Goal: Communication & Community: Answer question/provide support

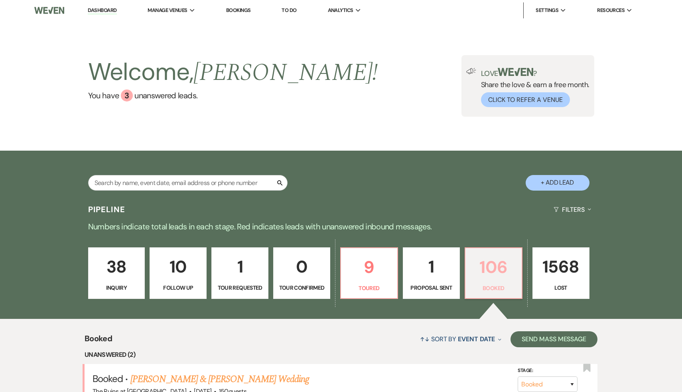
click at [501, 268] on p "106" at bounding box center [494, 266] width 47 height 27
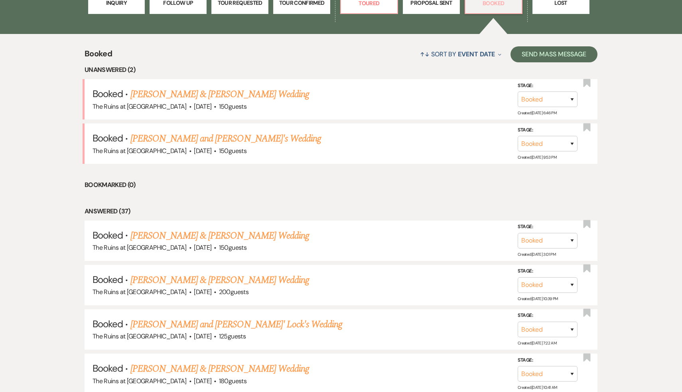
scroll to position [286, 0]
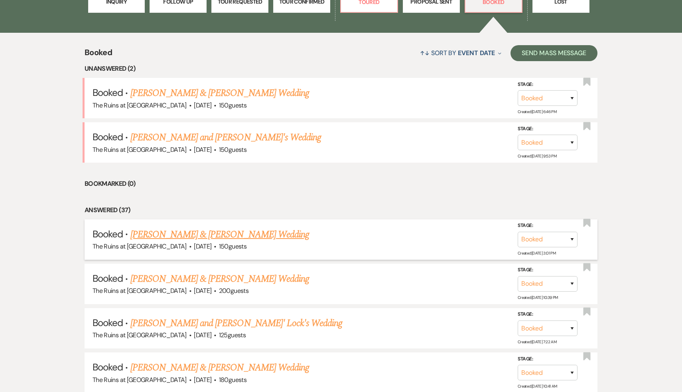
click at [194, 233] on link "[PERSON_NAME] & [PERSON_NAME] Wedding" at bounding box center [220, 234] width 179 height 14
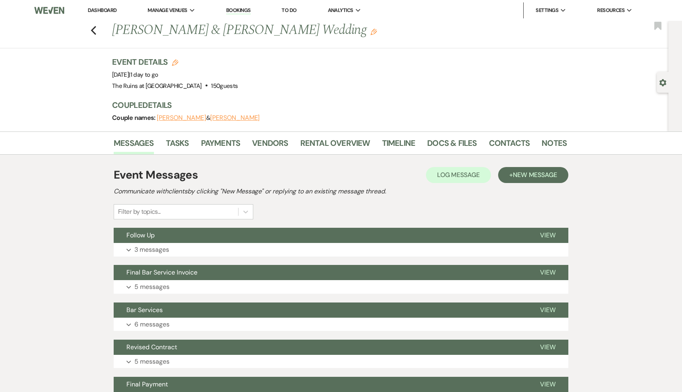
click at [384, 207] on div "Event Messages Log Log Message + New Message Communicate with clients by clicki…" at bounding box center [341, 192] width 455 height 53
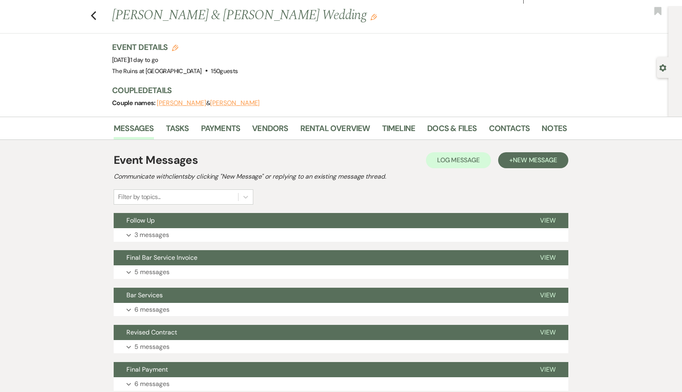
scroll to position [18, 0]
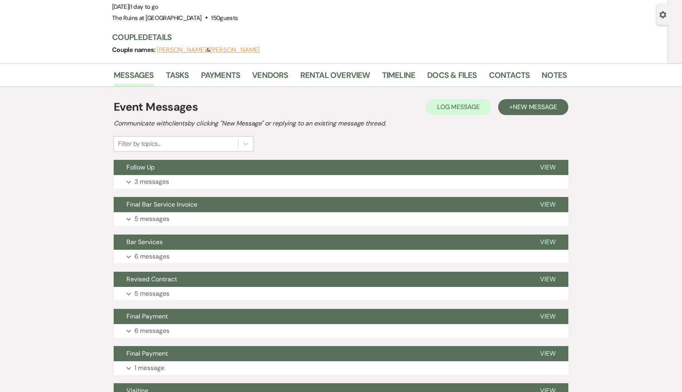
scroll to position [107, 0]
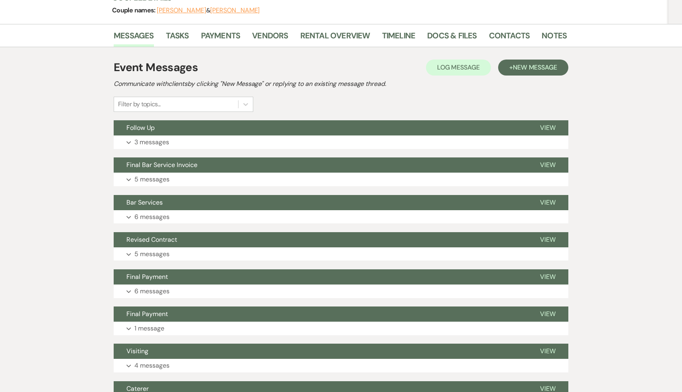
click at [640, 234] on div "Messages Tasks Payments Vendors Rental Overview Timeline Docs & Files Contacts …" at bounding box center [341, 315] width 682 height 583
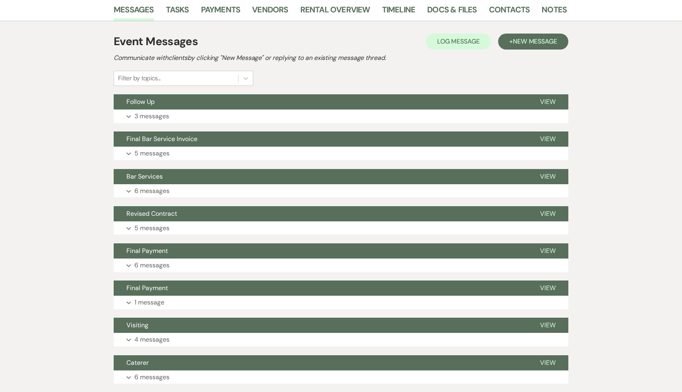
scroll to position [134, 0]
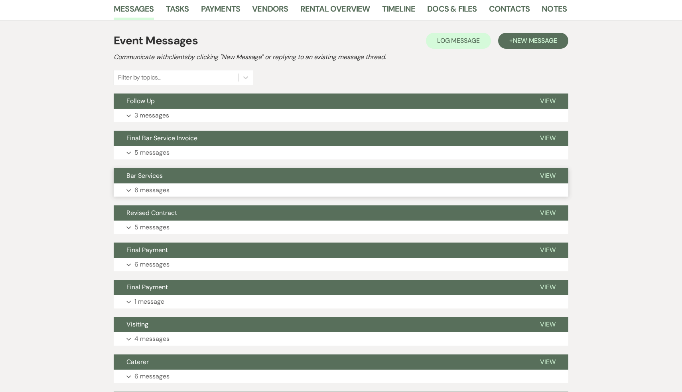
click at [152, 173] on span "Bar Services" at bounding box center [145, 175] width 36 height 8
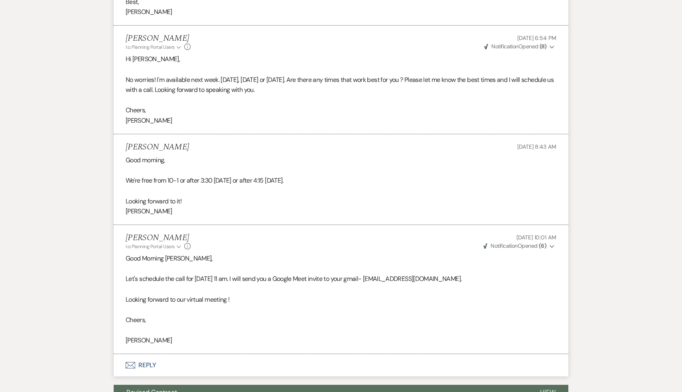
scroll to position [601, 0]
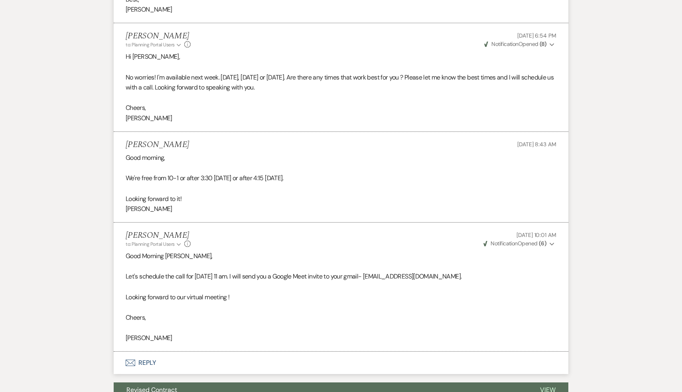
click at [338, 318] on p "Cheers," at bounding box center [341, 317] width 431 height 10
click at [299, 311] on p at bounding box center [341, 307] width 431 height 10
click at [298, 312] on p "Cheers," at bounding box center [341, 317] width 431 height 10
click at [299, 312] on p "Cheers," at bounding box center [341, 317] width 431 height 10
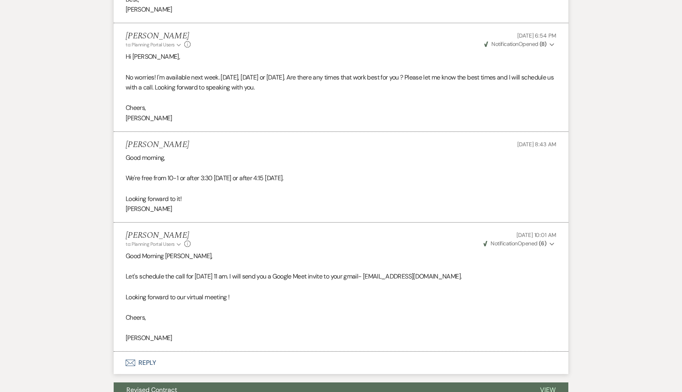
click at [299, 312] on p "Cheers," at bounding box center [341, 317] width 431 height 10
click at [287, 308] on p at bounding box center [341, 307] width 431 height 10
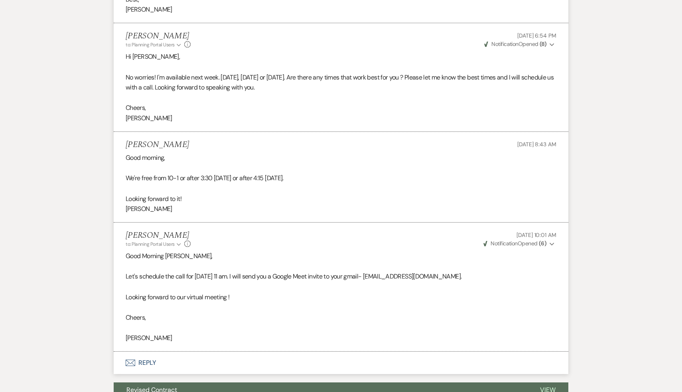
click at [287, 308] on p at bounding box center [341, 307] width 431 height 10
click at [332, 246] on div "Diana McGrath to: Planning Portal Users Expand Info Aug 07, 2025, 10:01 AM Weve…" at bounding box center [341, 239] width 431 height 17
click at [412, 195] on p "Looking forward to it!" at bounding box center [341, 199] width 431 height 10
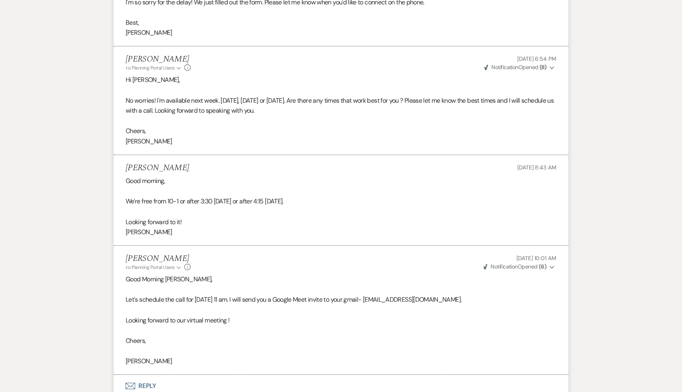
scroll to position [578, 0]
click at [409, 130] on p "Cheers," at bounding box center [341, 131] width 431 height 10
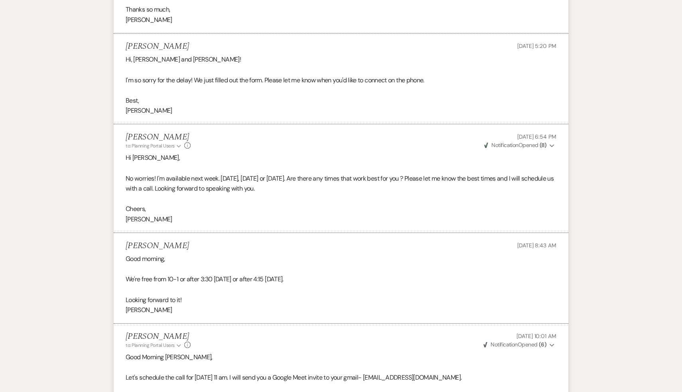
scroll to position [441, 0]
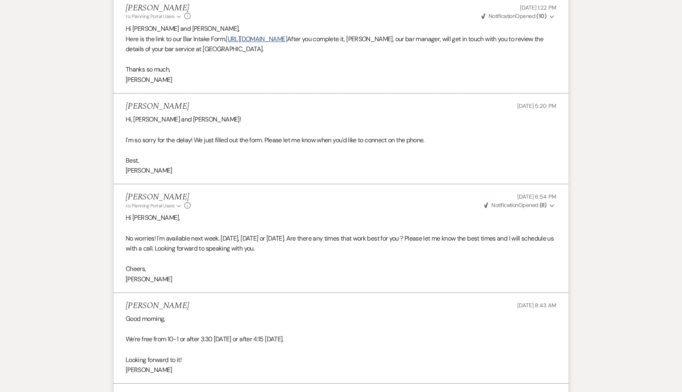
click at [400, 309] on div "Sarah Peck Aug 07, 2025, 8:43 AM" at bounding box center [341, 306] width 431 height 10
click at [354, 324] on p at bounding box center [341, 329] width 431 height 10
click at [393, 333] on p at bounding box center [341, 329] width 431 height 10
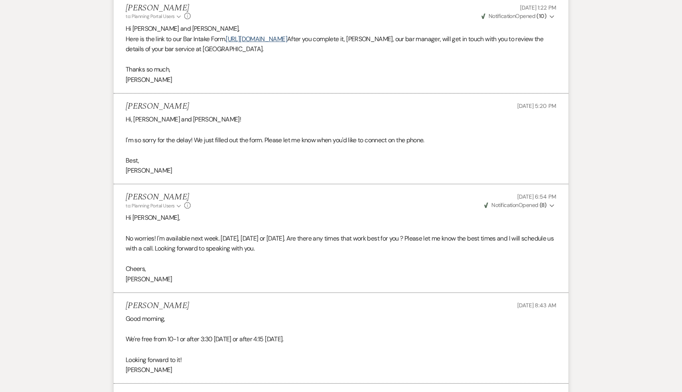
click at [393, 333] on p at bounding box center [341, 329] width 431 height 10
click at [393, 334] on p "We're free from 10-1 or after 3:30 [DATE] or after 4:15 [DATE]." at bounding box center [341, 339] width 431 height 10
click at [351, 327] on p at bounding box center [341, 329] width 431 height 10
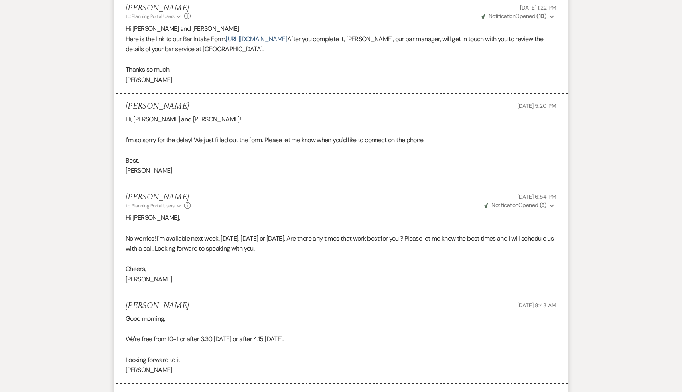
click at [358, 346] on p at bounding box center [341, 349] width 431 height 10
click at [358, 345] on p at bounding box center [341, 349] width 431 height 10
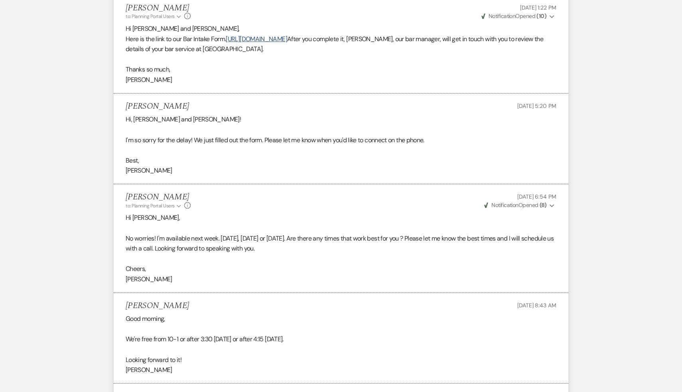
click at [358, 345] on p at bounding box center [341, 349] width 431 height 10
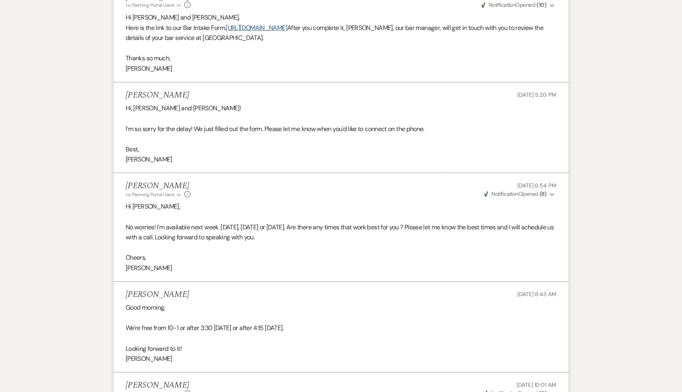
click at [640, 299] on div "Messages Tasks Payments Vendors Rental Overview Timeline Docs & Files Contacts …" at bounding box center [341, 294] width 682 height 1228
click at [605, 301] on div "Messages Tasks Payments Vendors Rental Overview Timeline Docs & Files Contacts …" at bounding box center [341, 294] width 682 height 1228
click at [492, 327] on p "We're free from 10-1 or after 3:30 [DATE] or after 4:15 [DATE]." at bounding box center [341, 327] width 431 height 10
click at [495, 323] on p "We're free from 10-1 or after 3:30 [DATE] or after 4:15 [DATE]." at bounding box center [341, 327] width 431 height 10
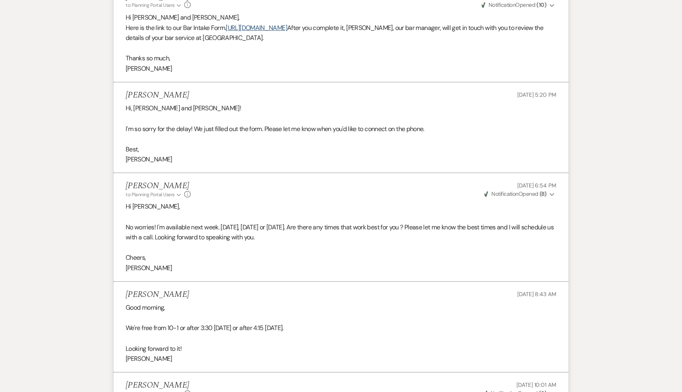
click at [495, 323] on p "We're free from 10-1 or after 3:30 [DATE] or after 4:15 [DATE]." at bounding box center [341, 327] width 431 height 10
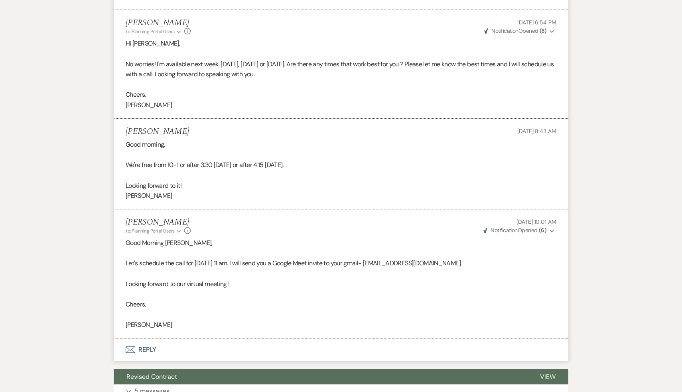
scroll to position [627, 0]
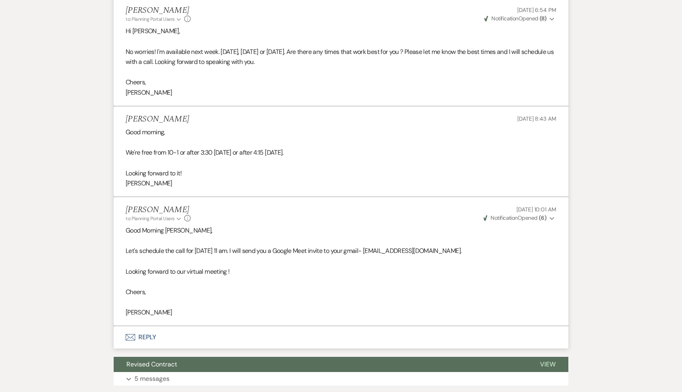
click at [388, 299] on p at bounding box center [341, 302] width 431 height 10
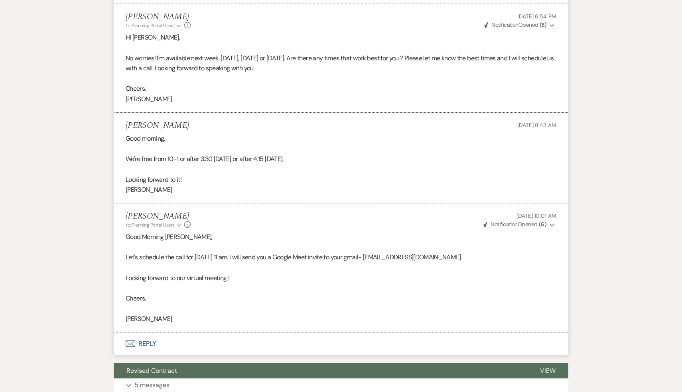
scroll to position [618, 0]
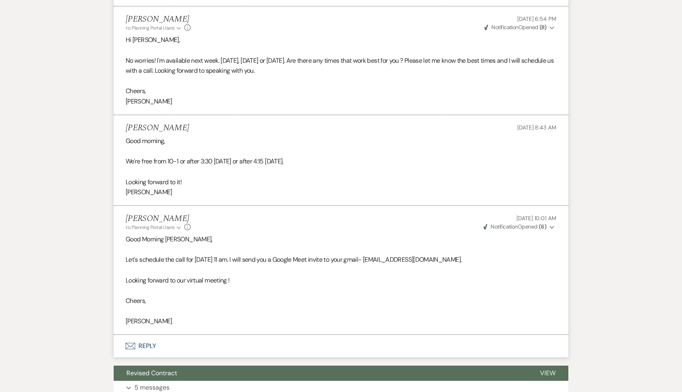
click at [388, 299] on p "Cheers," at bounding box center [341, 300] width 431 height 10
click at [296, 299] on p "Cheers," at bounding box center [341, 300] width 431 height 10
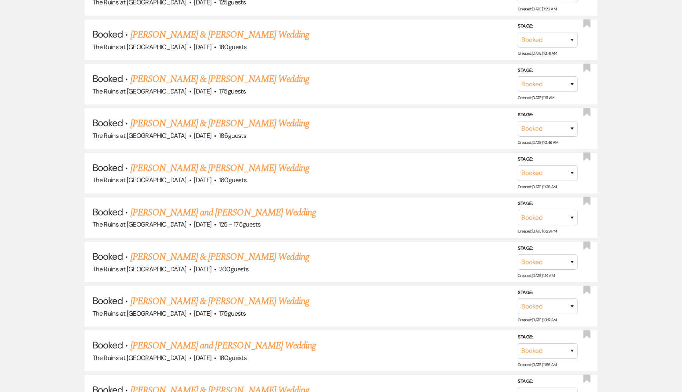
scroll to position [286, 0]
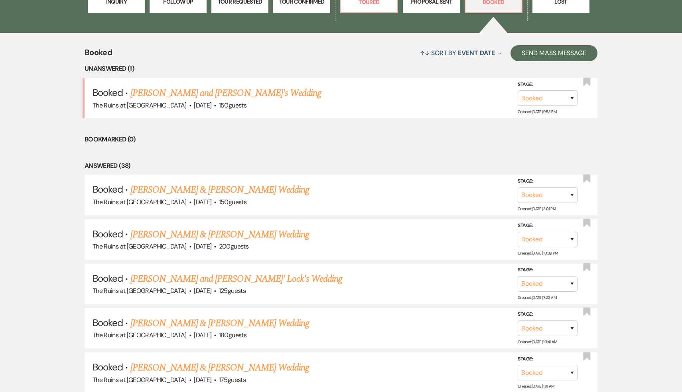
click at [325, 55] on div "↑↓ Sort By Event Date Expand Send Mass Message" at bounding box center [355, 52] width 486 height 21
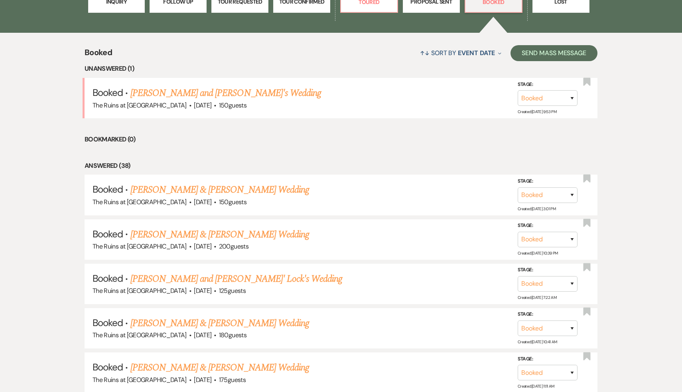
click at [227, 55] on div "↑↓ Sort By Event Date Expand Send Mass Message" at bounding box center [355, 52] width 486 height 21
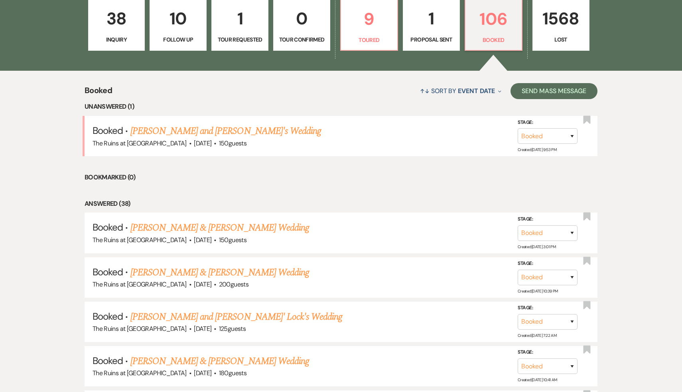
scroll to position [225, 0]
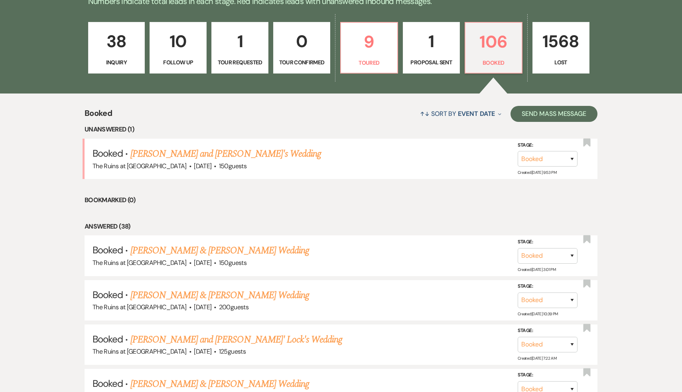
click at [196, 198] on li "Bookmarked (0)" at bounding box center [341, 200] width 513 height 10
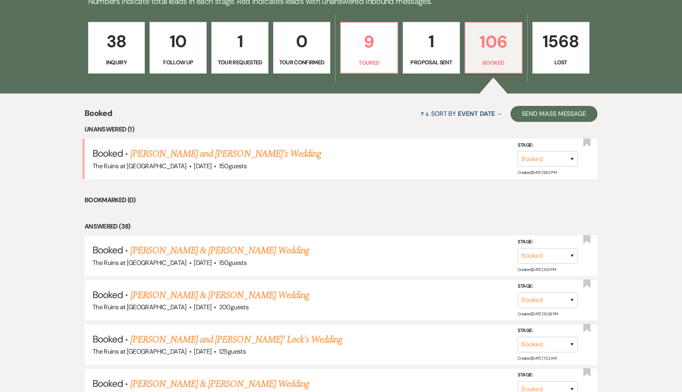
click at [208, 200] on li "Bookmarked (0)" at bounding box center [341, 199] width 513 height 10
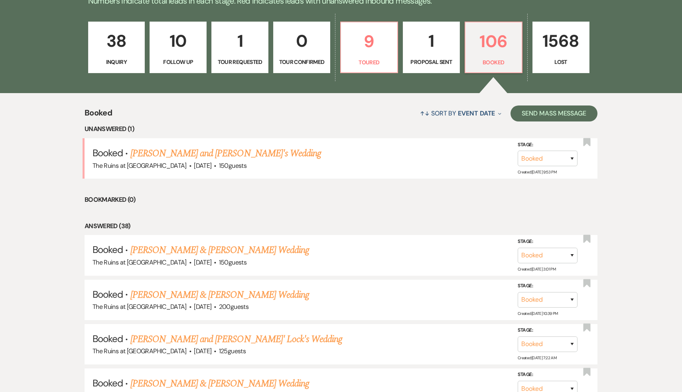
click at [206, 196] on li "Bookmarked (0)" at bounding box center [341, 199] width 513 height 10
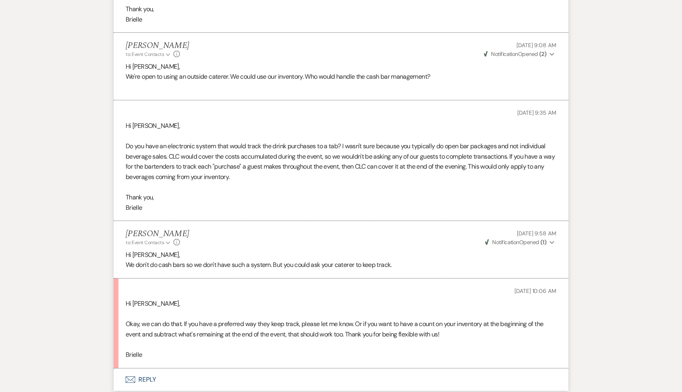
scroll to position [1993, 0]
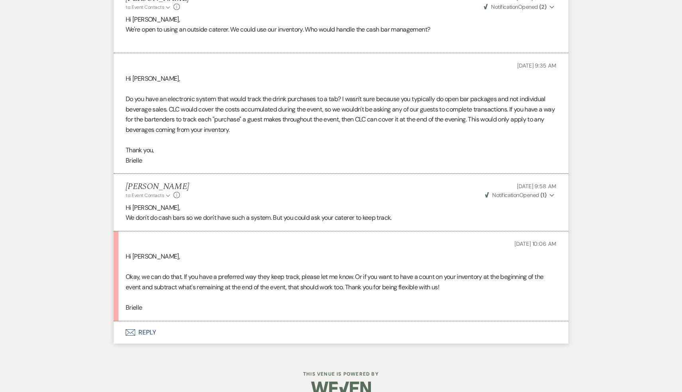
click at [214, 298] on p at bounding box center [341, 297] width 431 height 10
click at [220, 308] on p "Brielle" at bounding box center [341, 307] width 431 height 10
click at [313, 245] on div "Sep 18, 2025, 10:06 AM" at bounding box center [341, 243] width 431 height 9
click at [235, 325] on button "Envelope Reply" at bounding box center [341, 332] width 455 height 22
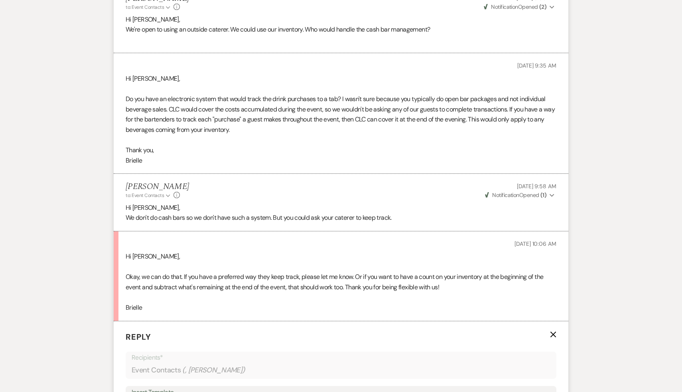
click at [255, 303] on p "Brielle" at bounding box center [341, 307] width 431 height 10
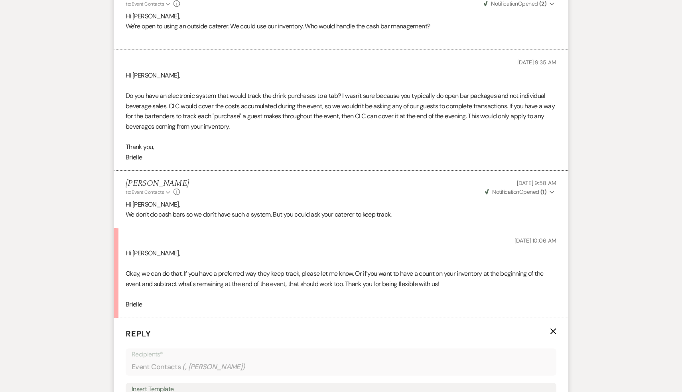
click at [255, 303] on p "Brielle" at bounding box center [341, 304] width 431 height 10
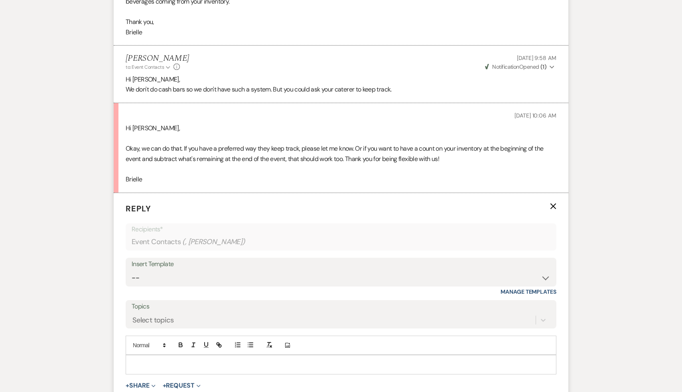
scroll to position [2122, 0]
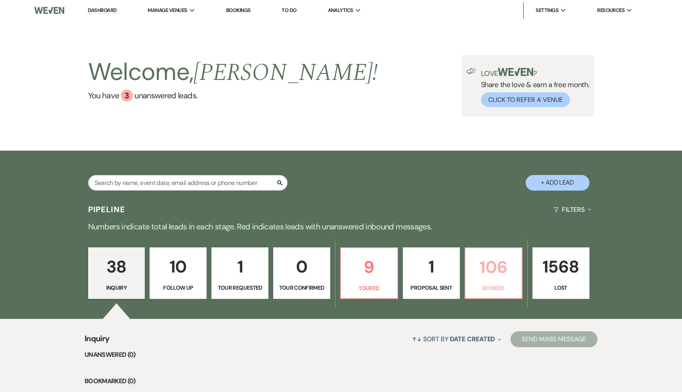
click at [490, 272] on p "106" at bounding box center [494, 266] width 47 height 27
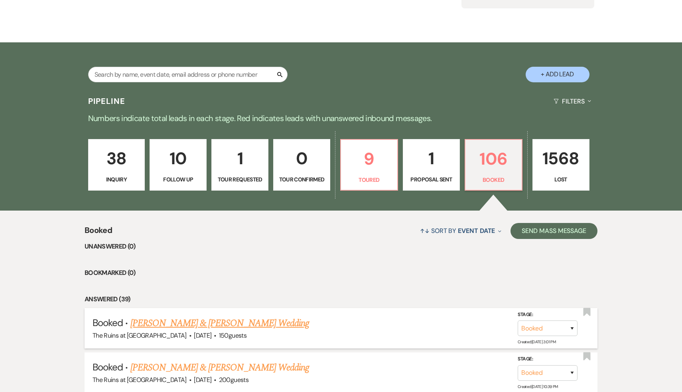
scroll to position [167, 0]
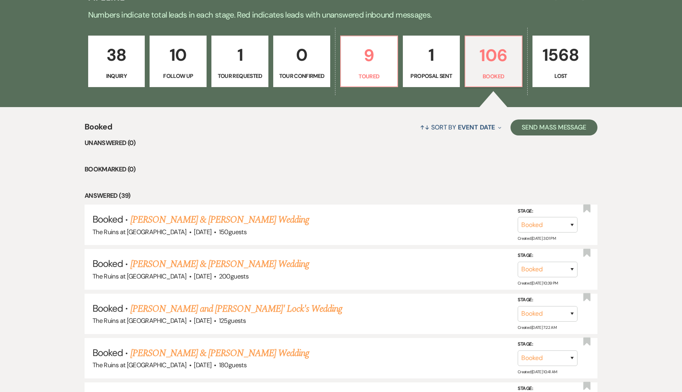
scroll to position [210, 0]
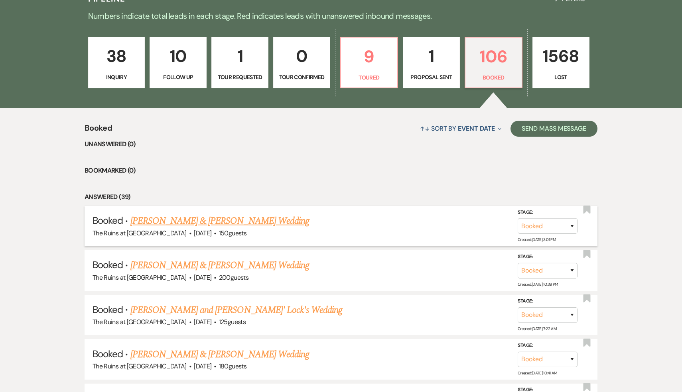
click at [198, 222] on link "[PERSON_NAME] & [PERSON_NAME] Wedding" at bounding box center [220, 221] width 179 height 14
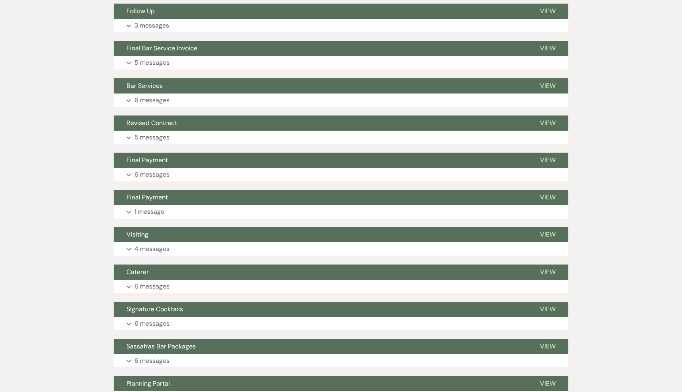
scroll to position [226, 0]
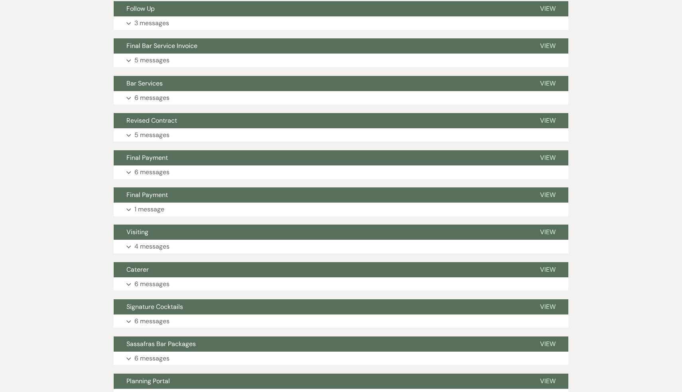
click at [71, 255] on div "Messages Tasks Payments Vendors Rental Overview Timeline Docs & Files Contacts …" at bounding box center [341, 196] width 682 height 583
click at [145, 269] on span "Caterer" at bounding box center [138, 269] width 22 height 8
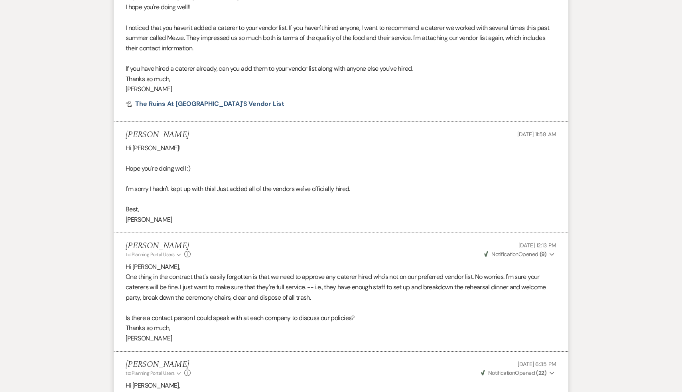
scroll to position [546, 0]
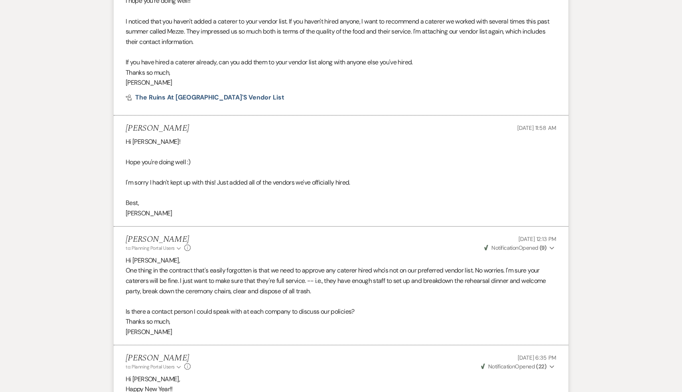
click at [275, 366] on div "[PERSON_NAME] to: Planning Portal Users Expand Info [DATE] 6:35 PM Weven Check …" at bounding box center [341, 361] width 431 height 17
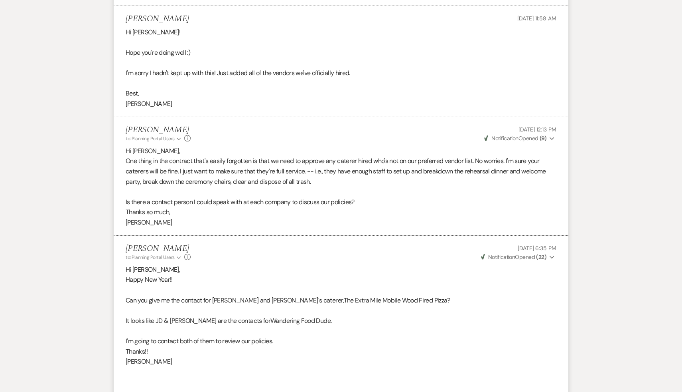
scroll to position [682, 0]
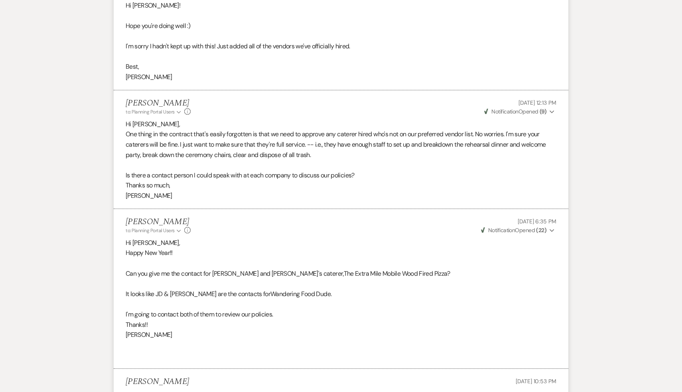
click at [309, 343] on p at bounding box center [341, 345] width 431 height 10
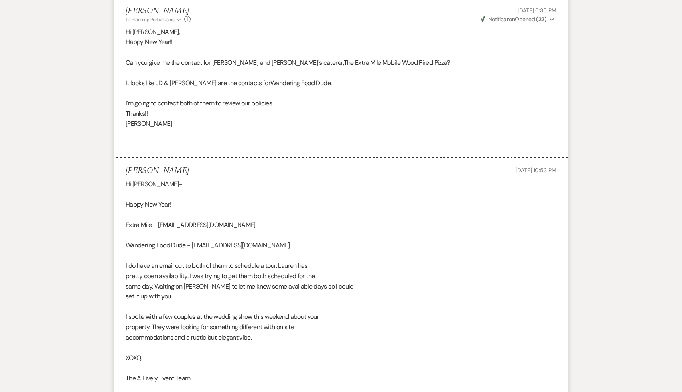
scroll to position [911, 0]
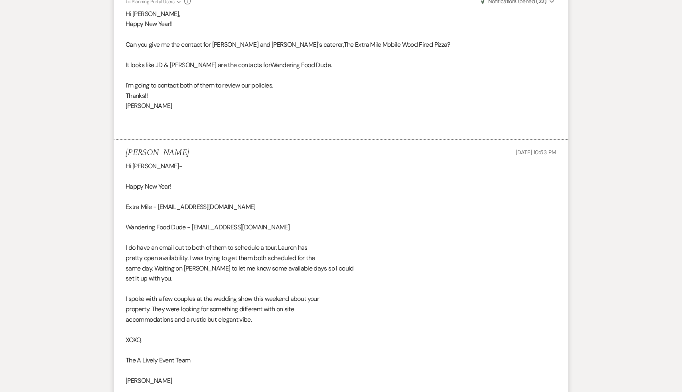
click at [309, 342] on div "Hi [PERSON_NAME]- Happy New Year! Extra Mile - [EMAIL_ADDRESS][DOMAIN_NAME] Wan…" at bounding box center [341, 329] width 431 height 337
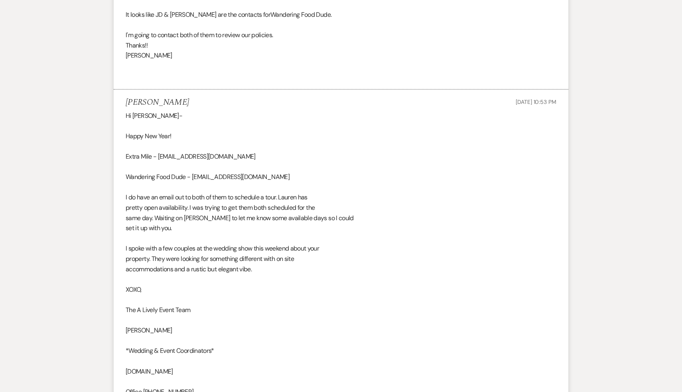
click at [309, 342] on div "Hi [PERSON_NAME]- Happy New Year! Extra Mile - [EMAIL_ADDRESS][DOMAIN_NAME] Wan…" at bounding box center [341, 279] width 431 height 337
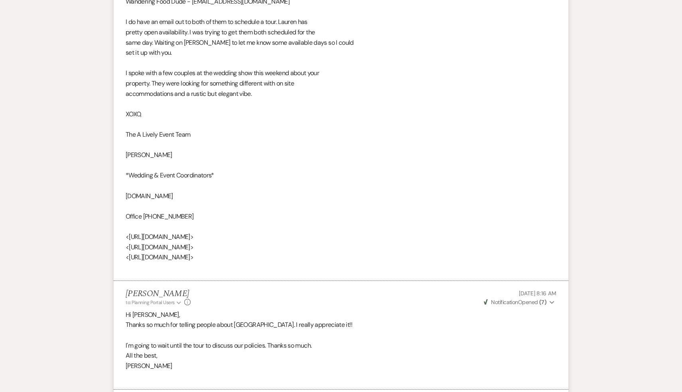
scroll to position [1152, 0]
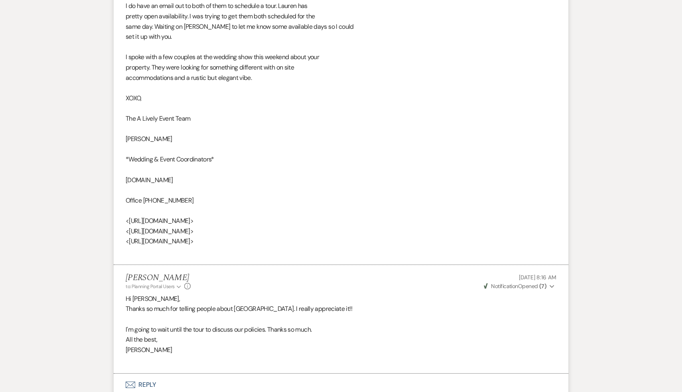
click at [309, 342] on p "All the best," at bounding box center [341, 339] width 431 height 10
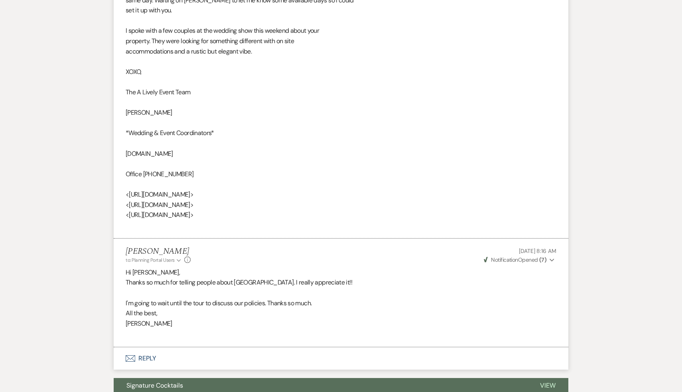
scroll to position [1179, 0]
click at [377, 311] on p "All the best," at bounding box center [341, 312] width 431 height 10
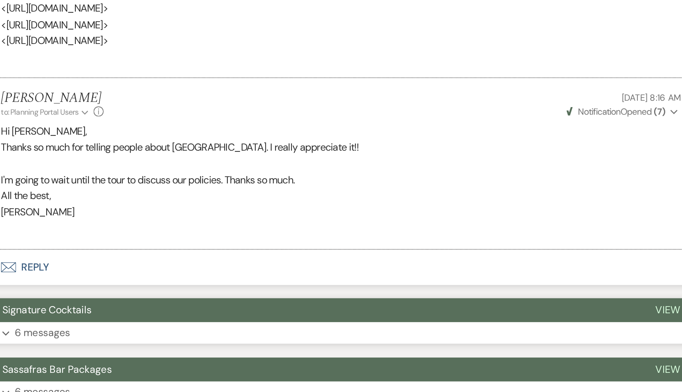
scroll to position [1224, 0]
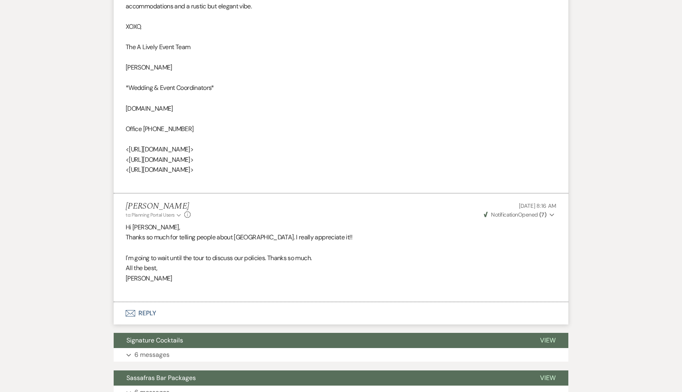
click at [433, 234] on p "Thanks so much for telling people about [GEOGRAPHIC_DATA]. I really appreciate …" at bounding box center [341, 237] width 431 height 10
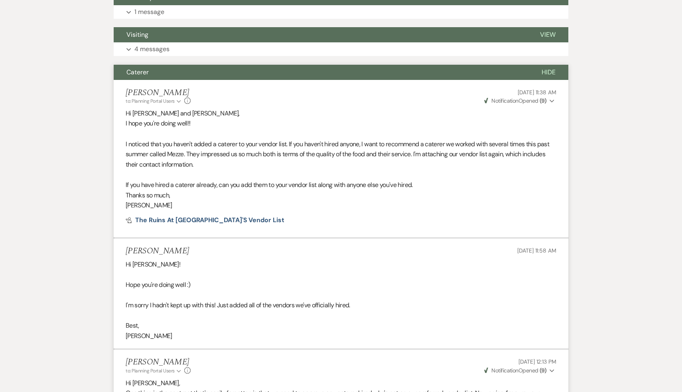
scroll to position [400, 0]
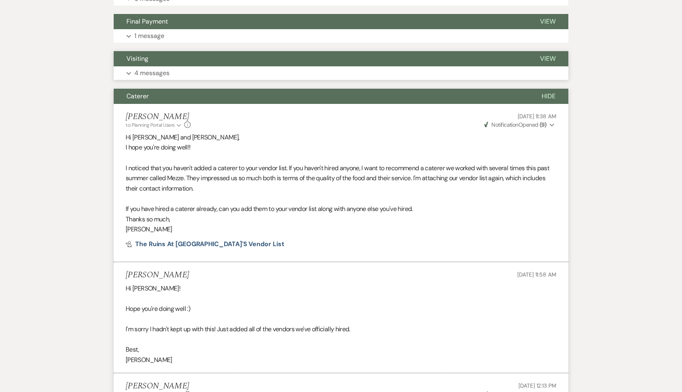
click at [136, 57] on span "Visiting" at bounding box center [138, 58] width 22 height 8
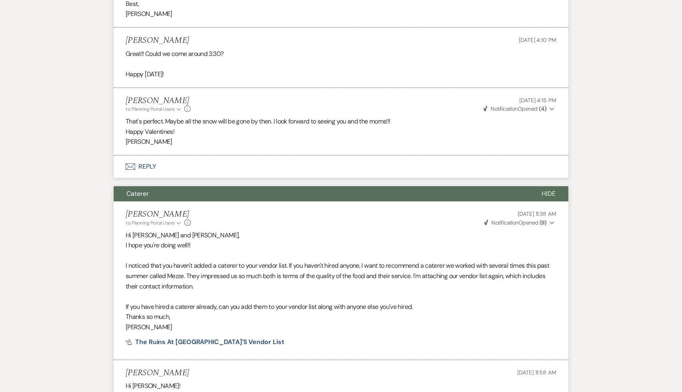
scroll to position [617, 0]
click at [374, 324] on p "[PERSON_NAME]" at bounding box center [341, 326] width 431 height 10
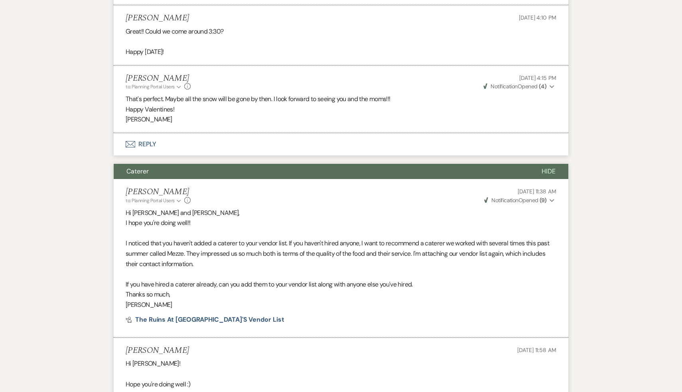
scroll to position [641, 0]
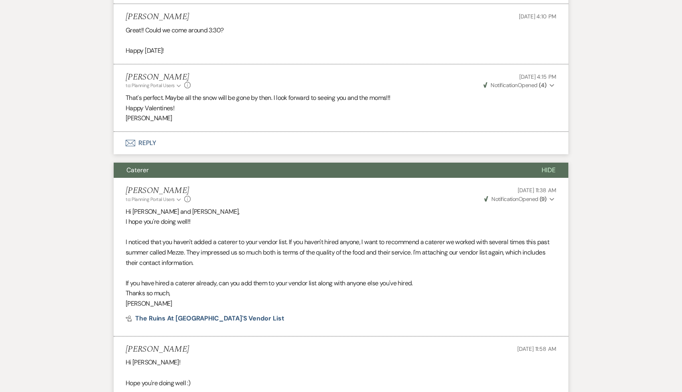
click at [374, 324] on li "[PERSON_NAME] to: Planning Portal Users Expand Info [DATE] 11:38 AM Weven Check…" at bounding box center [341, 257] width 455 height 158
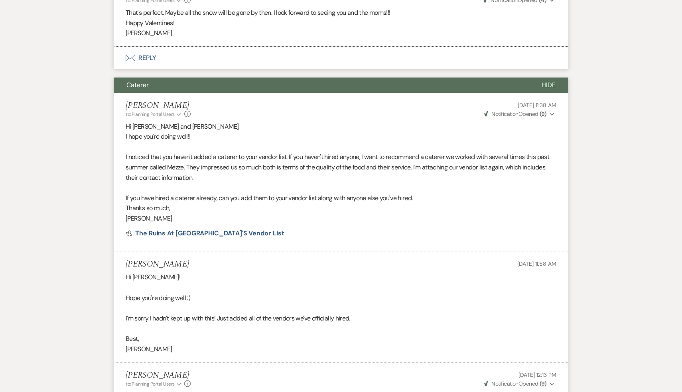
scroll to position [726, 0]
click at [363, 374] on div "[PERSON_NAME] to: Planning Portal Users Expand Info [DATE] 12:13 PM Weven Check…" at bounding box center [341, 378] width 431 height 17
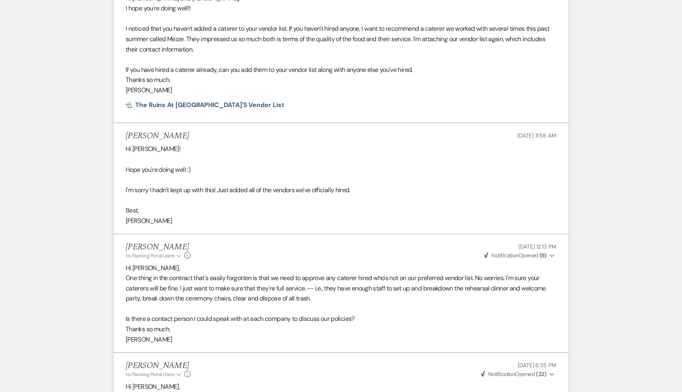
scroll to position [858, 0]
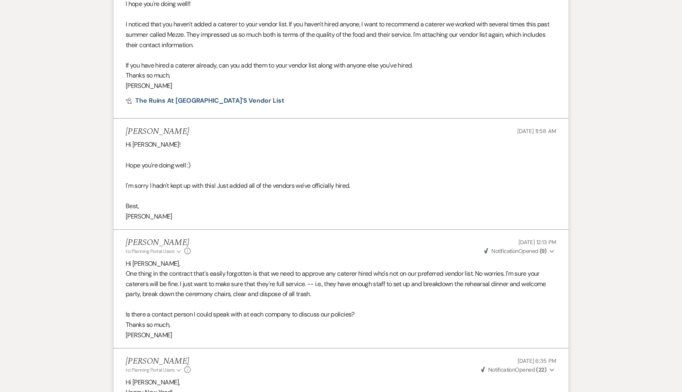
click at [360, 370] on div "[PERSON_NAME] to: Planning Portal Users Expand Info [DATE] 6:35 PM Weven Check …" at bounding box center [341, 364] width 431 height 17
click at [313, 368] on div "[PERSON_NAME] to: Planning Portal Users Expand Info [DATE] 6:35 PM Weven Check …" at bounding box center [341, 364] width 431 height 17
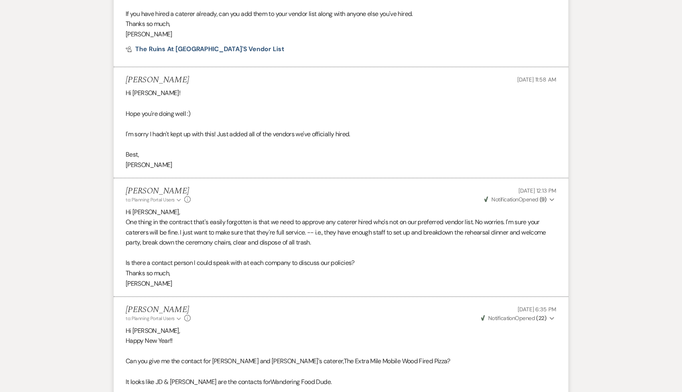
scroll to position [908, 0]
click at [313, 368] on p at bounding box center [341, 372] width 431 height 10
click at [462, 357] on p "Can you give me the contact for [PERSON_NAME] and [PERSON_NAME]'s caterer, The …" at bounding box center [341, 362] width 431 height 10
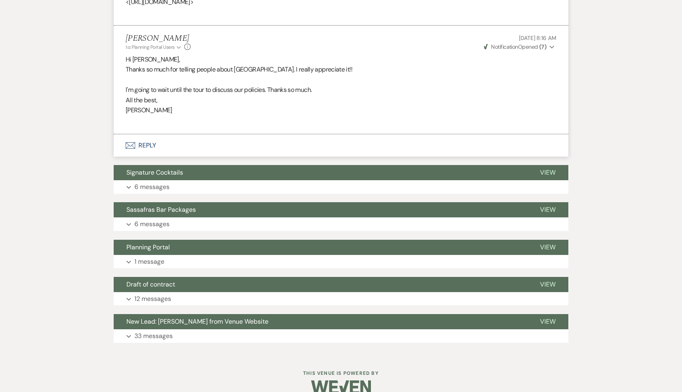
scroll to position [1721, 0]
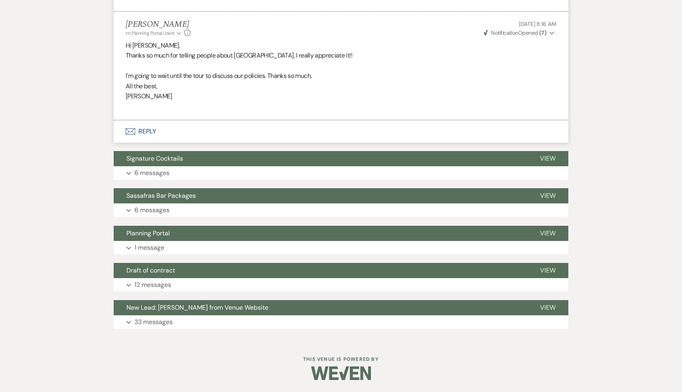
click at [149, 161] on span "Signature Cocktails" at bounding box center [155, 158] width 57 height 8
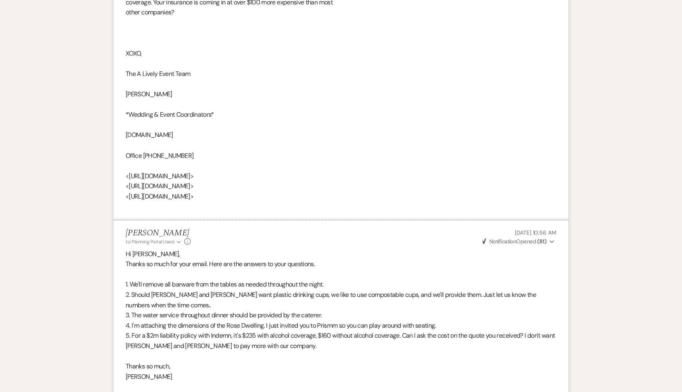
scroll to position [2346, 0]
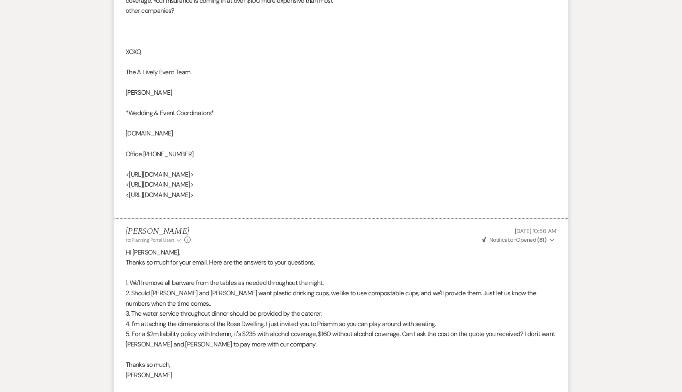
click at [331, 361] on p "Thanks so much," at bounding box center [341, 364] width 431 height 10
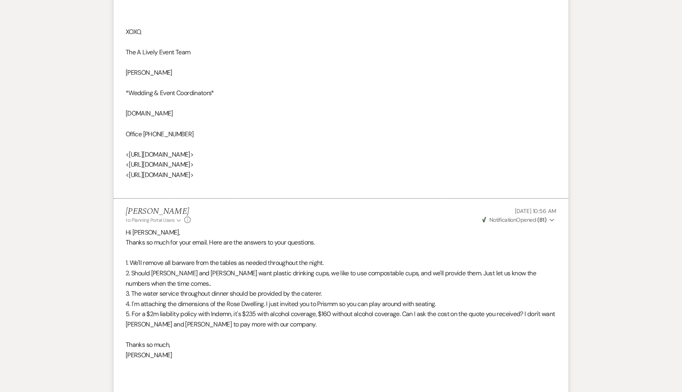
scroll to position [2370, 0]
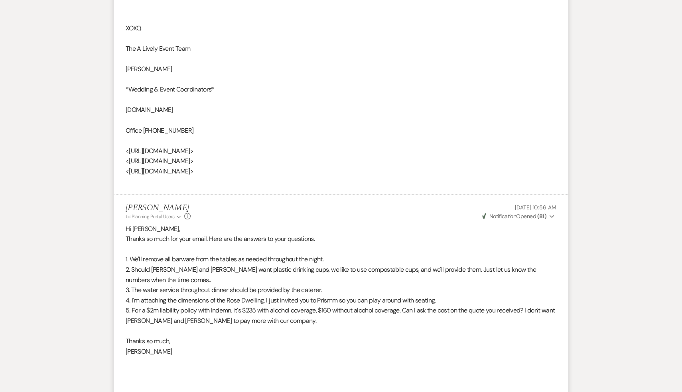
click at [294, 353] on p "[PERSON_NAME]" at bounding box center [341, 351] width 431 height 10
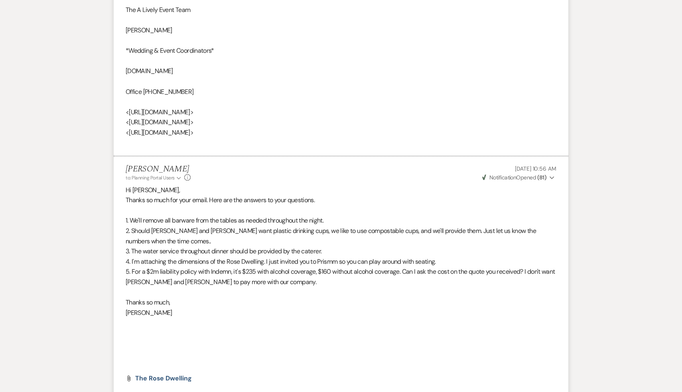
scroll to position [2411, 0]
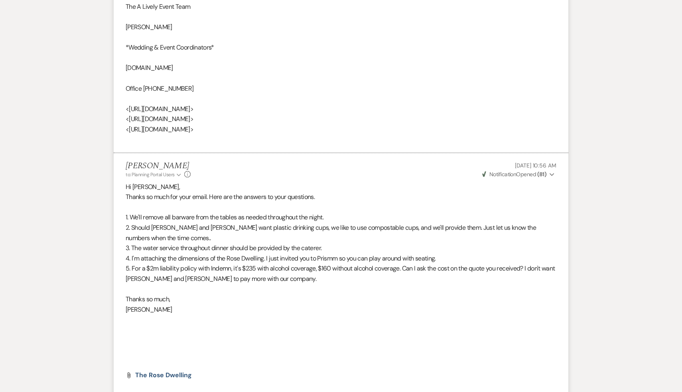
click at [280, 316] on p at bounding box center [341, 319] width 431 height 10
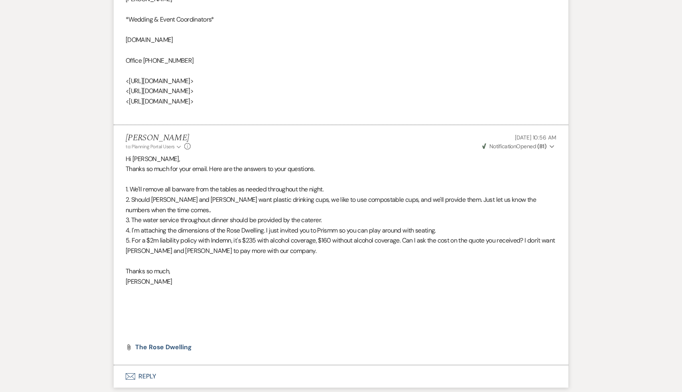
scroll to position [2442, 0]
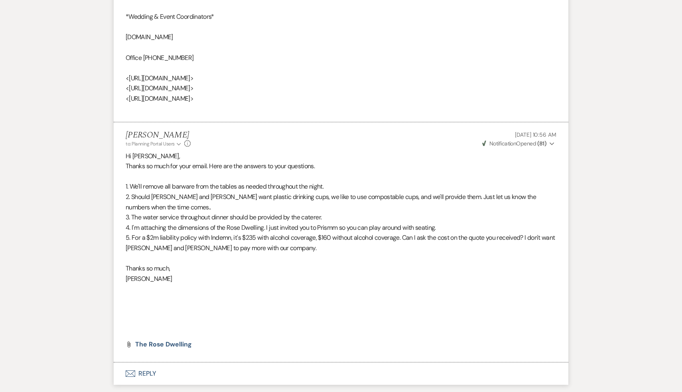
click at [287, 364] on button "Envelope Reply" at bounding box center [341, 373] width 455 height 22
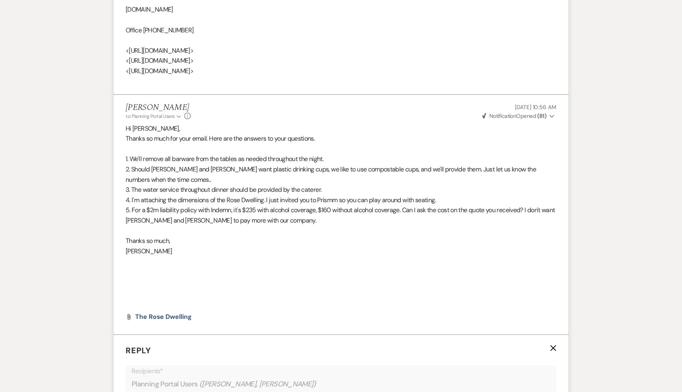
scroll to position [2413, 0]
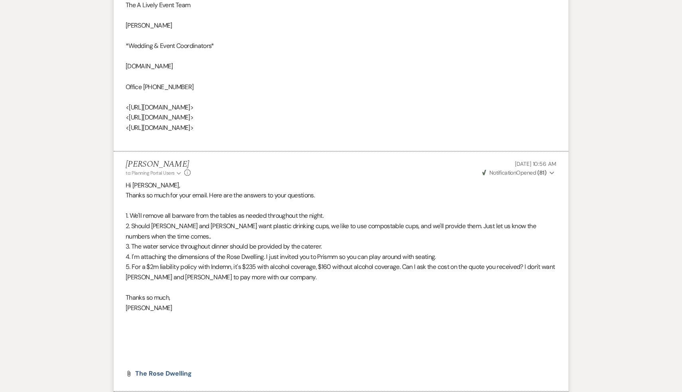
click at [301, 311] on p "[PERSON_NAME]" at bounding box center [341, 308] width 431 height 10
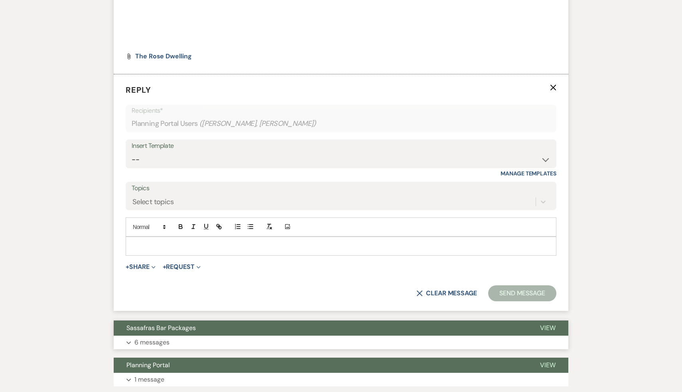
scroll to position [2749, 0]
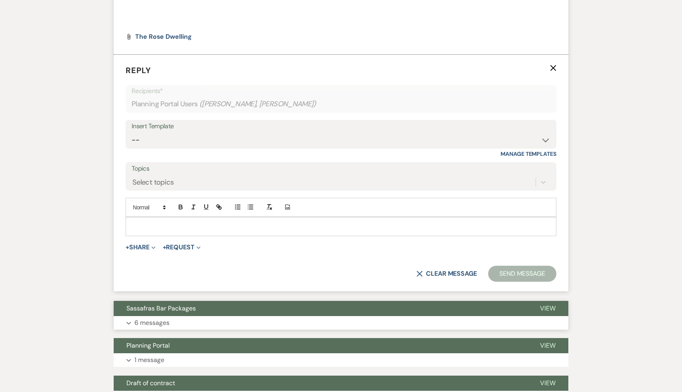
click at [170, 310] on span "Sassafras Bar Packages" at bounding box center [161, 308] width 69 height 8
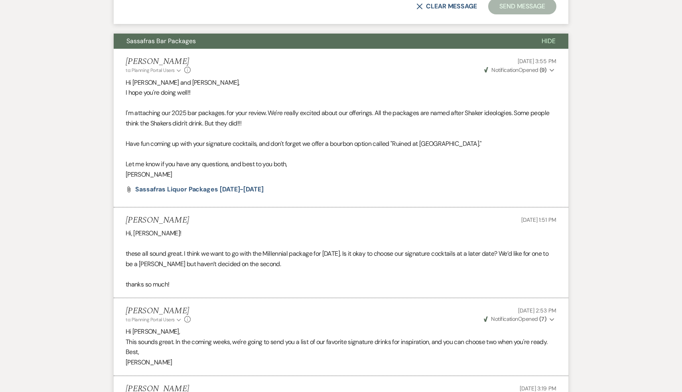
scroll to position [3021, 0]
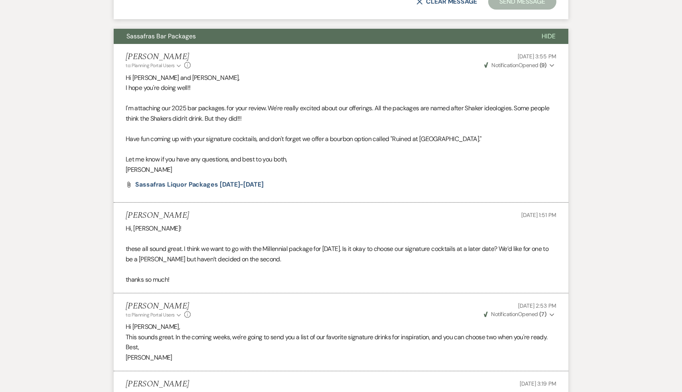
click at [285, 356] on p "[PERSON_NAME]" at bounding box center [341, 357] width 431 height 10
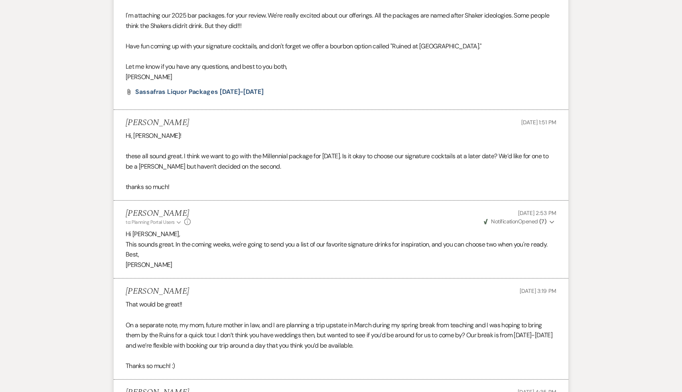
scroll to position [3123, 0]
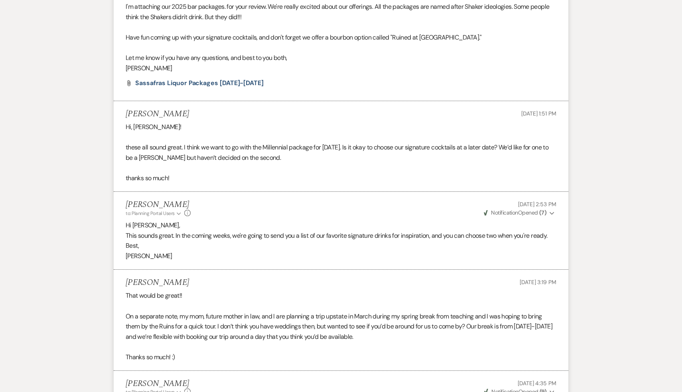
click at [285, 356] on p "Thanks so much! :)" at bounding box center [341, 357] width 431 height 10
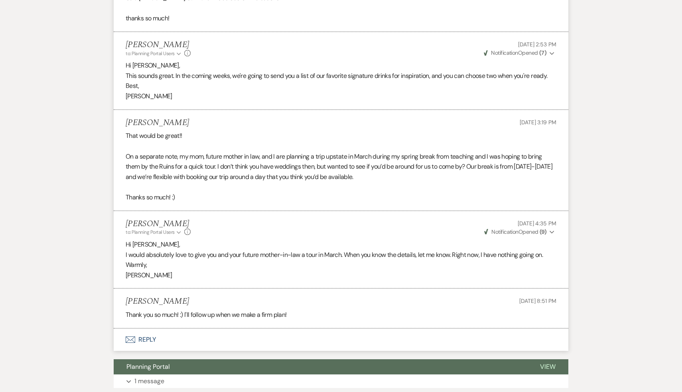
scroll to position [3306, 0]
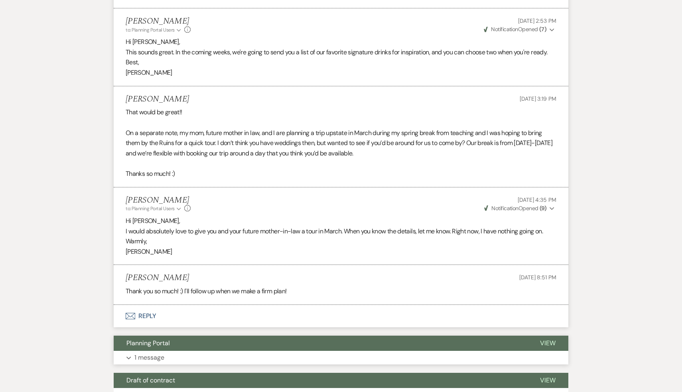
click at [165, 341] on span "Planning Portal" at bounding box center [149, 342] width 44 height 8
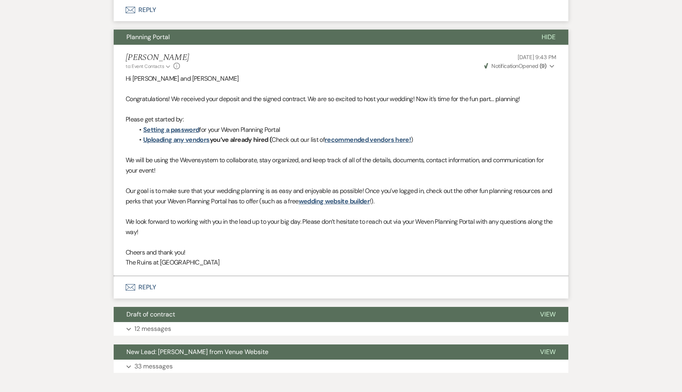
scroll to position [3655, 0]
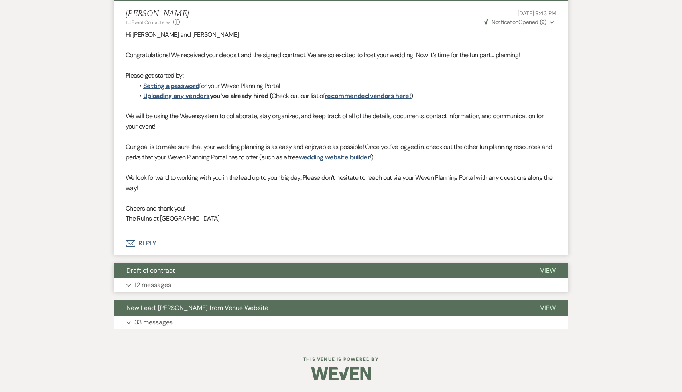
click at [173, 271] on span "Draft of contract" at bounding box center [151, 270] width 49 height 8
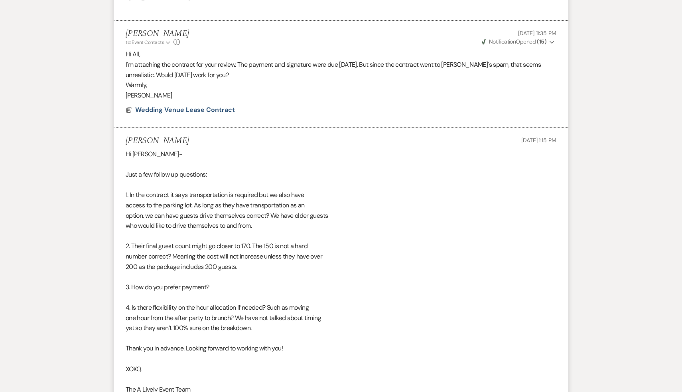
scroll to position [4684, 0]
click at [319, 338] on div "Hi [PERSON_NAME]- Just a few follow up questions: 1. In the contract it says tr…" at bounding box center [341, 337] width 431 height 378
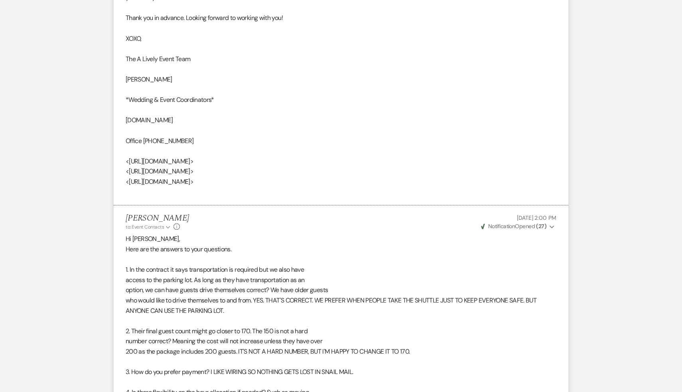
scroll to position [5043, 0]
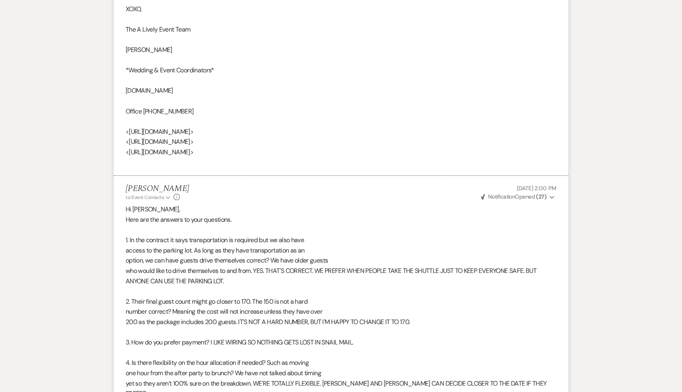
click at [324, 353] on p at bounding box center [341, 352] width 431 height 10
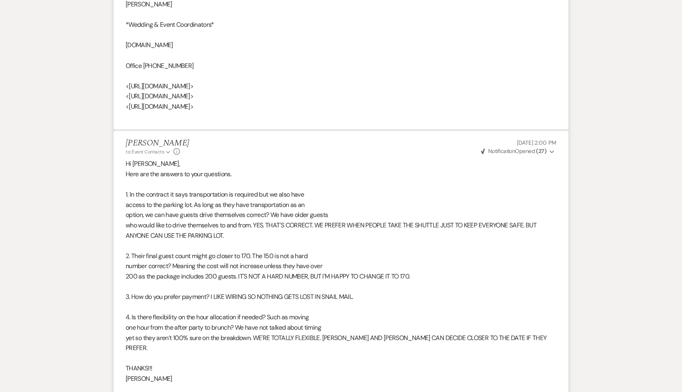
scroll to position [5091, 0]
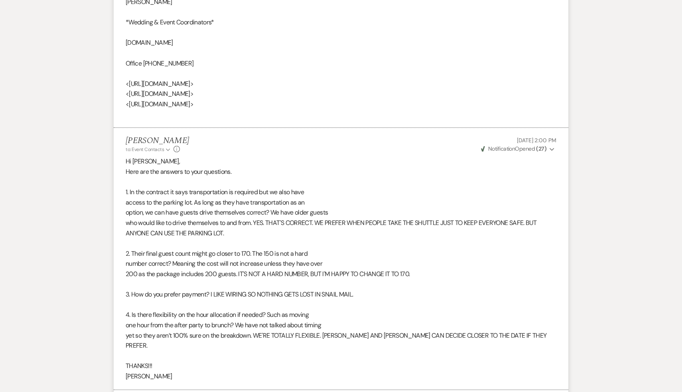
click at [306, 360] on p "THANKS!!!" at bounding box center [341, 365] width 431 height 10
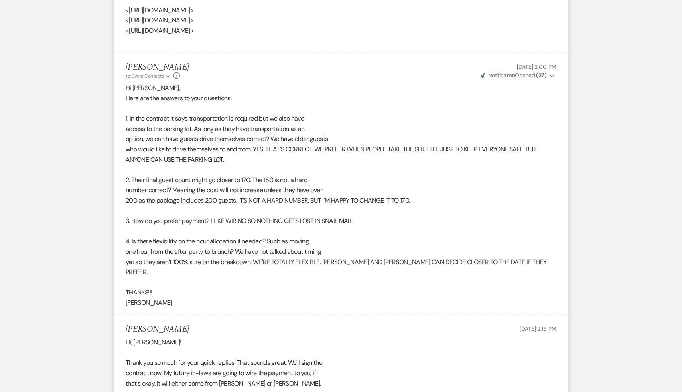
scroll to position [5232, 0]
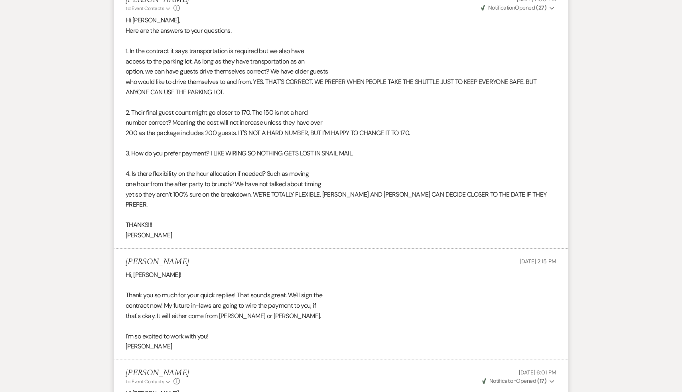
click at [306, 368] on div "[PERSON_NAME] to: Event Contacts Expand Info [DATE] 6:01 PM Weven Check Notific…" at bounding box center [341, 376] width 431 height 17
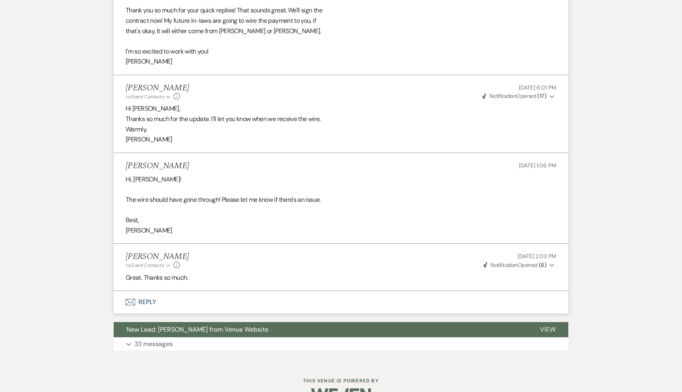
scroll to position [5528, 0]
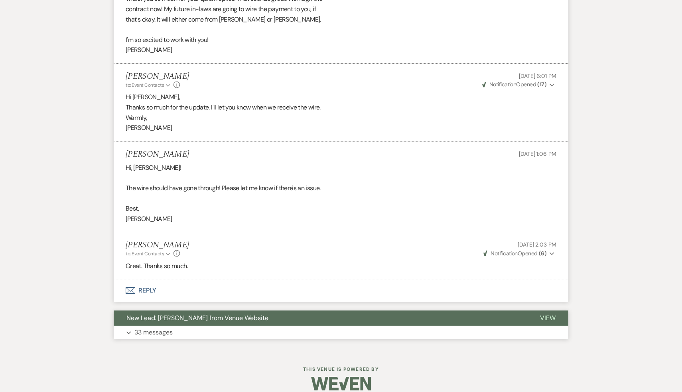
click at [260, 313] on span "New Lead: [PERSON_NAME] from Venue Website" at bounding box center [198, 317] width 142 height 8
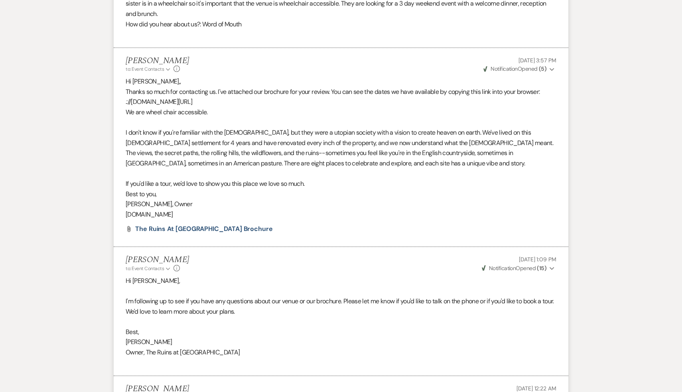
scroll to position [6090, 0]
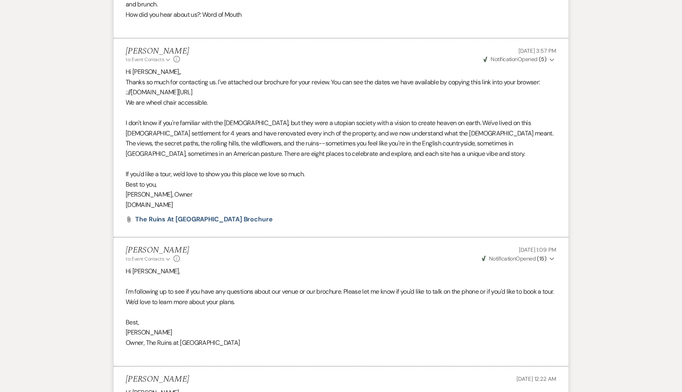
click at [291, 348] on p at bounding box center [341, 353] width 431 height 10
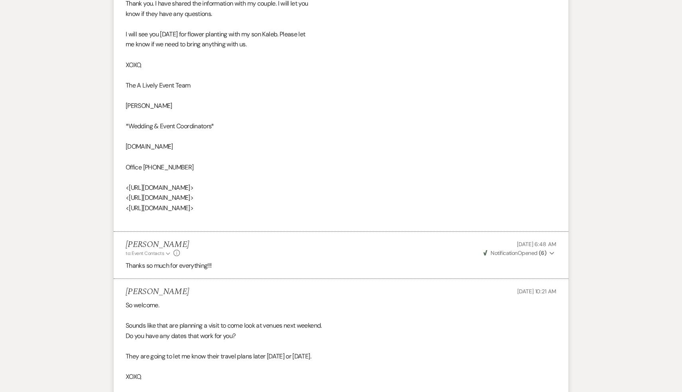
scroll to position [6561, 0]
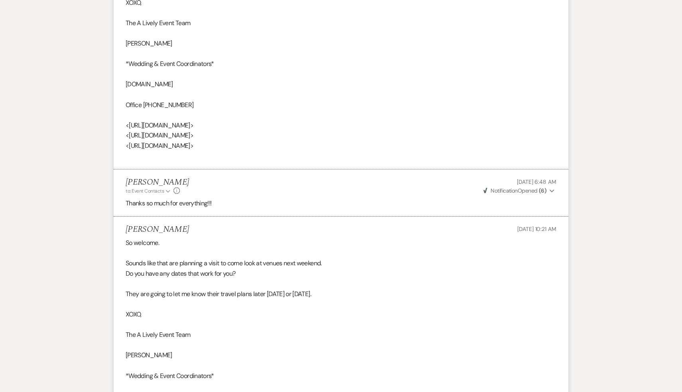
click at [266, 330] on div "So welcome. Sounds like that are planning a visit to come look at venues next w…" at bounding box center [341, 354] width 431 height 235
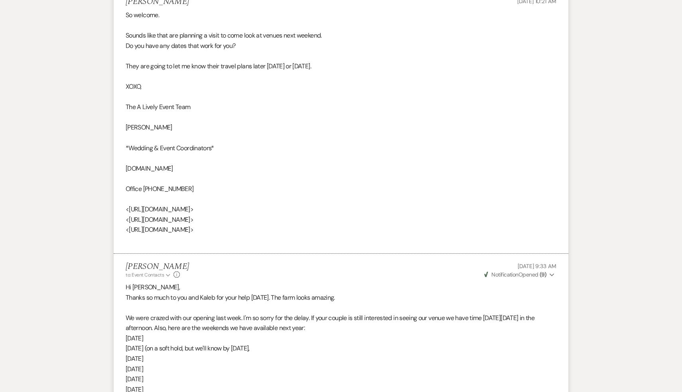
scroll to position [6796, 0]
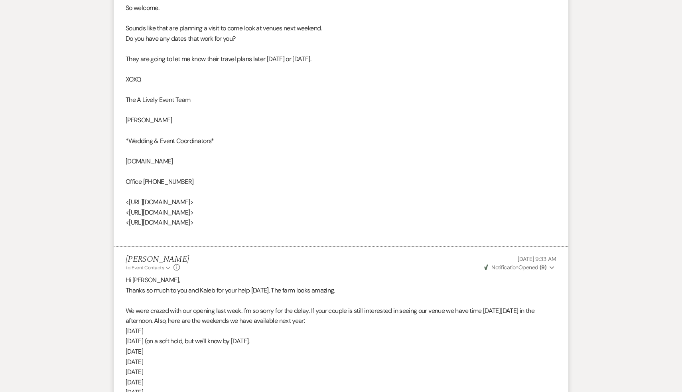
click at [286, 366] on p "[DATE]" at bounding box center [341, 371] width 431 height 10
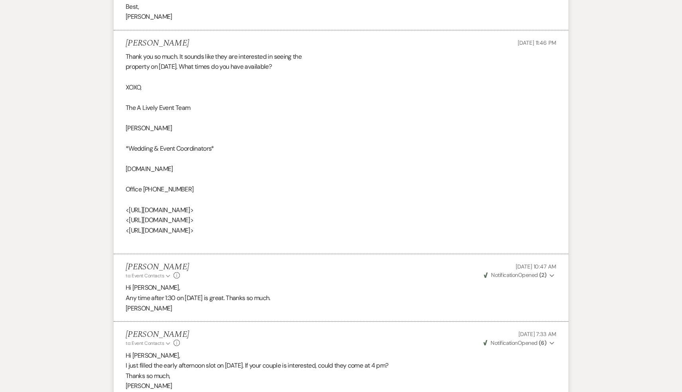
scroll to position [7222, 0]
click at [286, 360] on p "I just filled the early afternoon slot on [DATE]. If your couple is interested,…" at bounding box center [341, 365] width 431 height 10
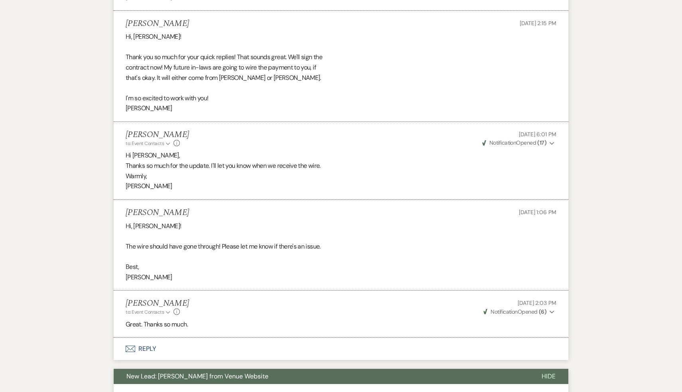
scroll to position [5454, 0]
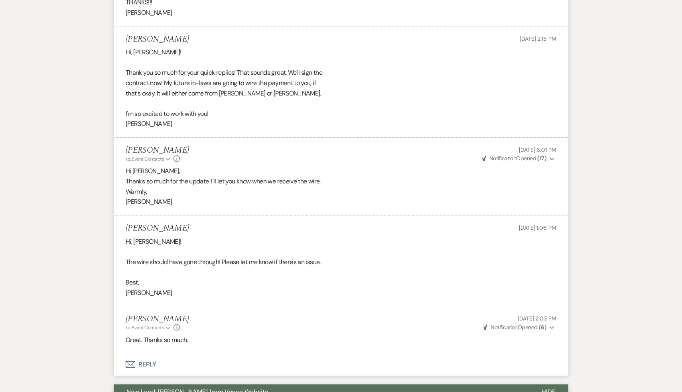
click at [254, 322] on li "[PERSON_NAME] to: Event Contacts Expand Info [DATE] 2:03 PM Weven Check Notific…" at bounding box center [341, 329] width 455 height 47
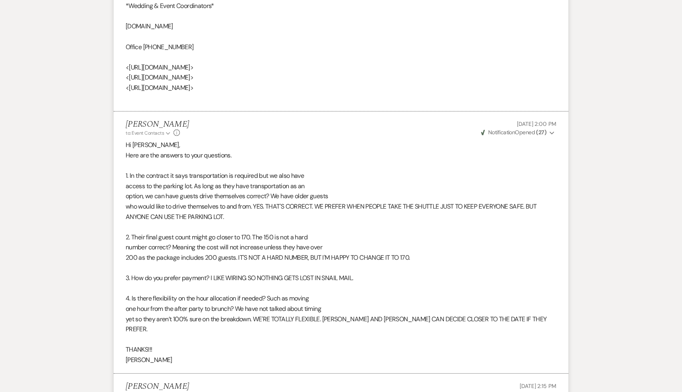
scroll to position [5128, 0]
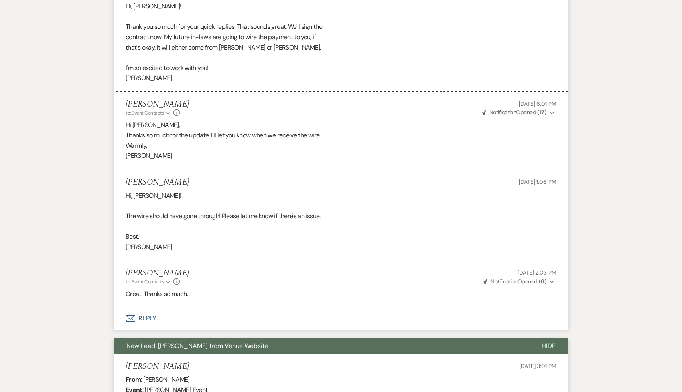
scroll to position [5556, 0]
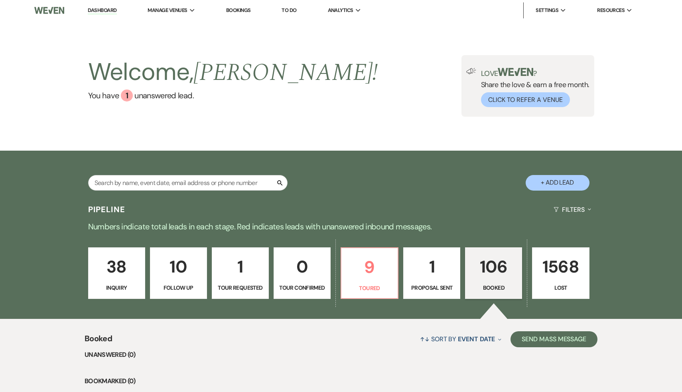
click at [102, 9] on link "Dashboard" at bounding box center [102, 11] width 29 height 8
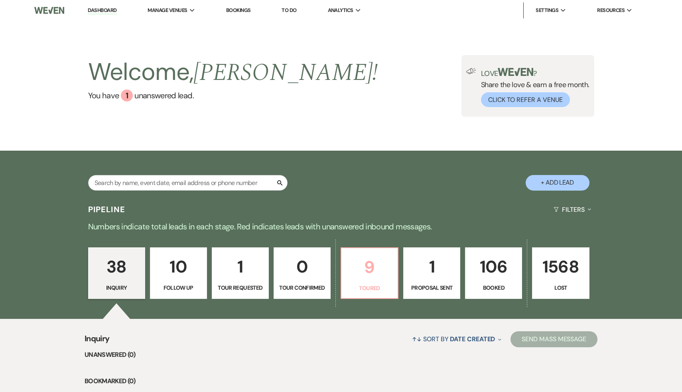
click at [370, 267] on p "9" at bounding box center [369, 266] width 47 height 27
select select "5"
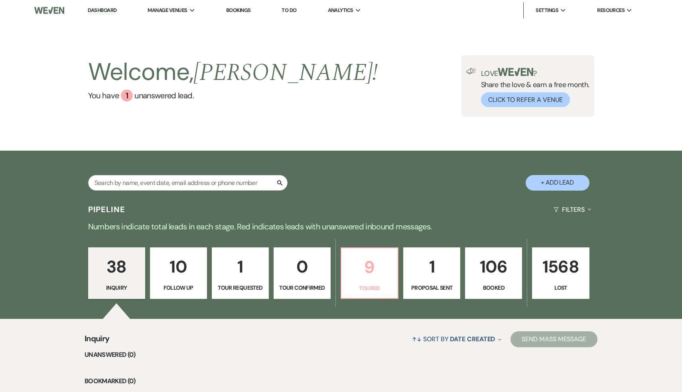
select select "5"
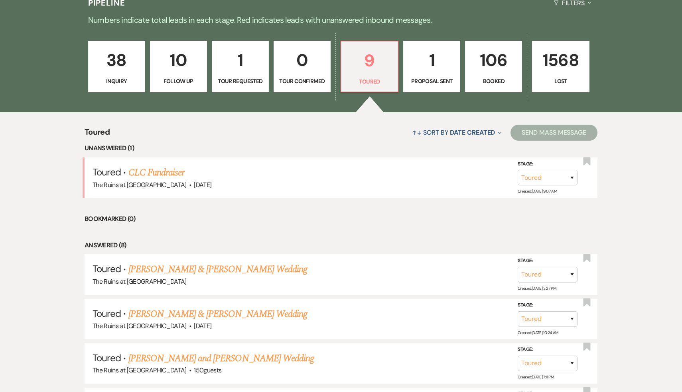
scroll to position [210, 0]
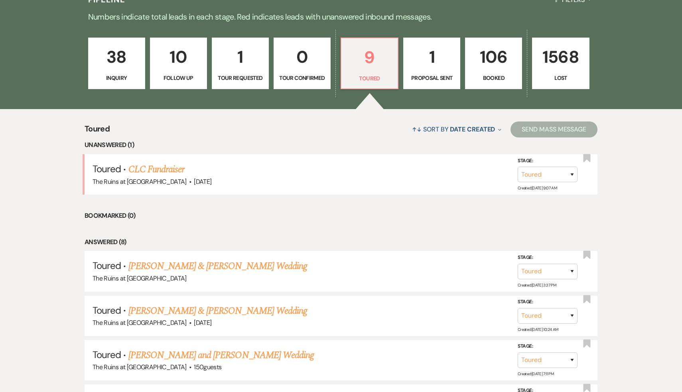
click at [431, 210] on ul "Unanswered (1) Toured · CLC Fundraiser The Ruins at [GEOGRAPHIC_DATA] · [DATE] …" at bounding box center [341, 371] width 513 height 462
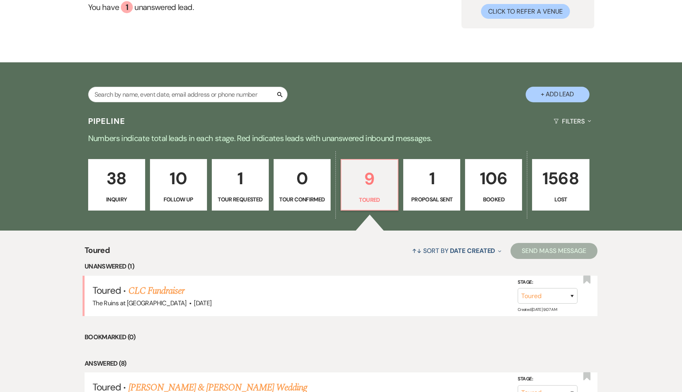
scroll to position [25, 0]
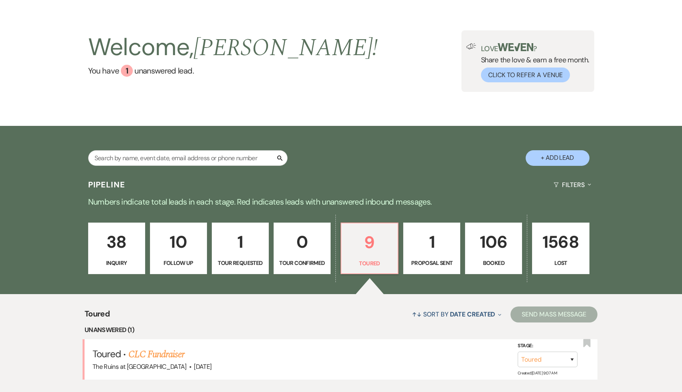
click at [271, 313] on div "↑↓ Sort By Date Created Expand Send Mass Message" at bounding box center [354, 313] width 488 height 21
click at [370, 242] on p "9" at bounding box center [369, 242] width 47 height 27
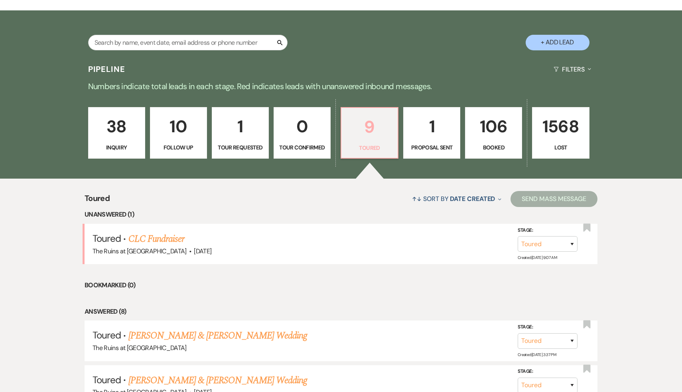
scroll to position [142, 0]
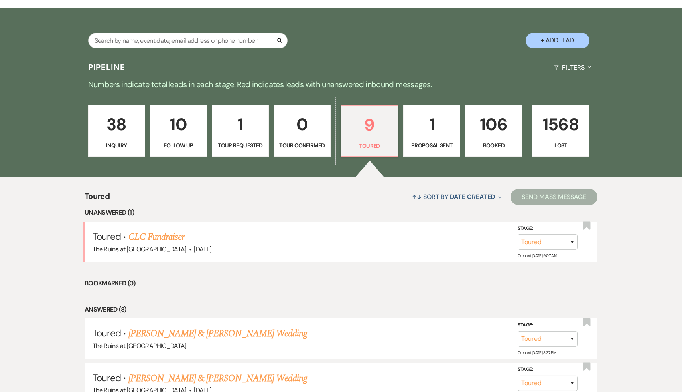
click at [329, 287] on li "Bookmarked (0)" at bounding box center [341, 283] width 513 height 10
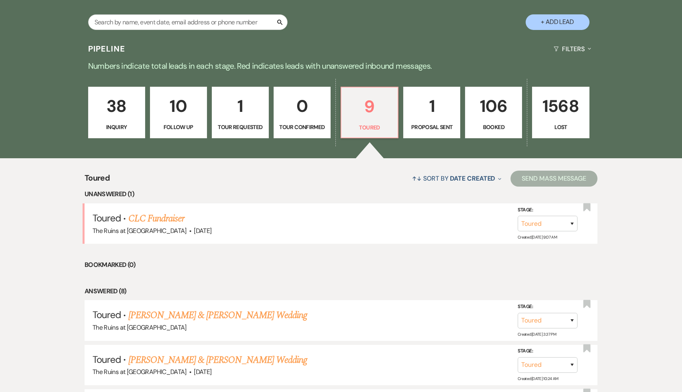
scroll to position [168, 0]
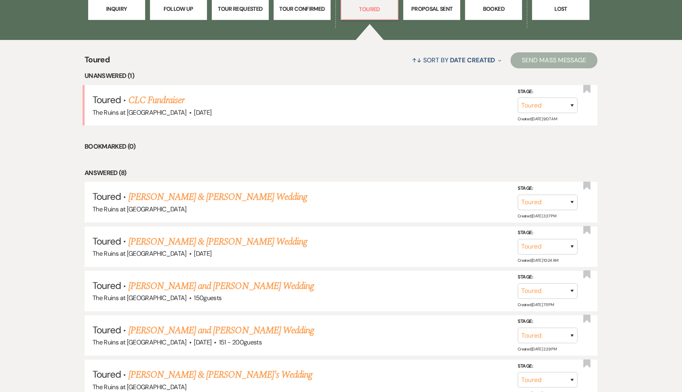
scroll to position [336, 0]
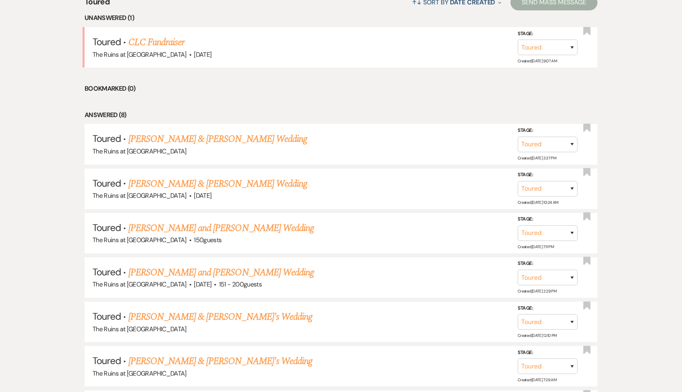
click at [651, 305] on div "Toured ↑↓ Sort By Date Created Expand Send Mass Message Unanswered (1) Toured ·…" at bounding box center [341, 235] width 682 height 506
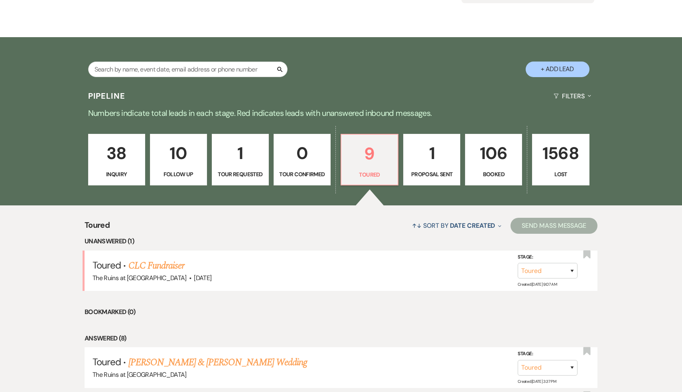
scroll to position [0, 0]
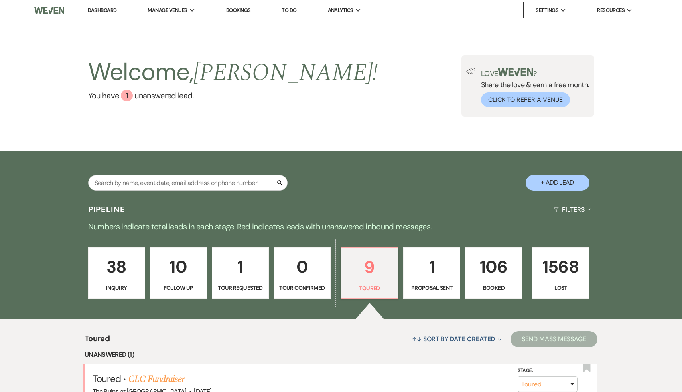
click at [504, 263] on p "106" at bounding box center [494, 266] width 47 height 27
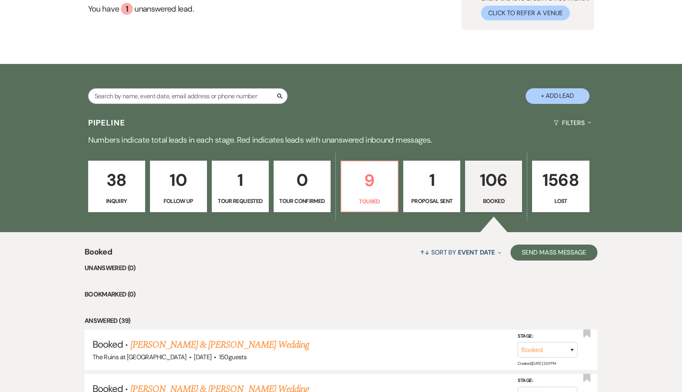
scroll to position [139, 0]
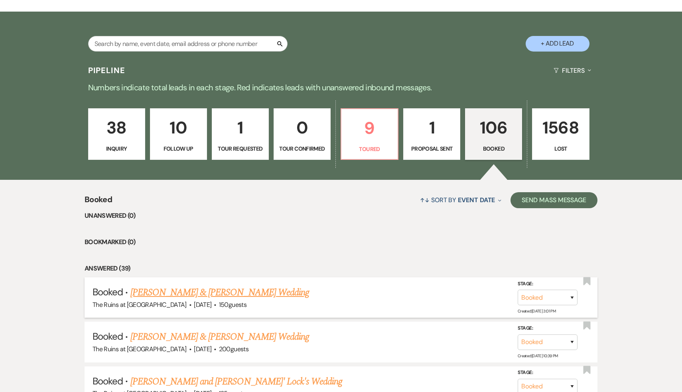
click at [227, 291] on link "[PERSON_NAME] & [PERSON_NAME] Wedding" at bounding box center [220, 292] width 179 height 14
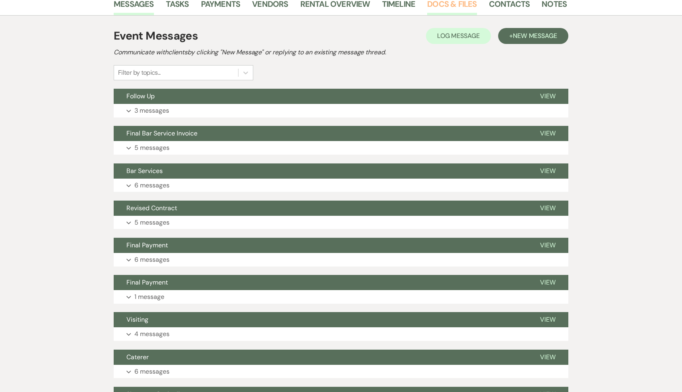
click at [443, 4] on link "Docs & Files" at bounding box center [451, 7] width 49 height 18
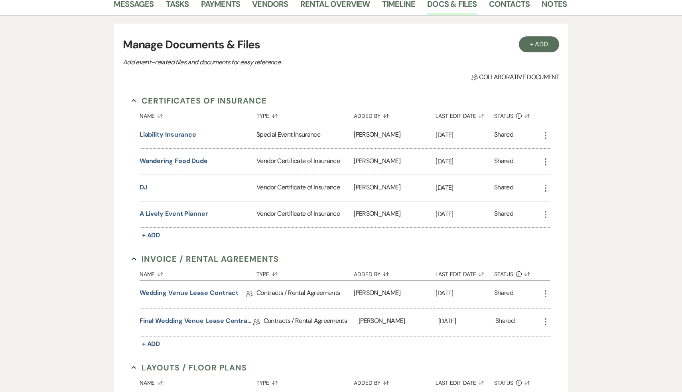
click at [366, 77] on div "Collab Doc Collaborative document" at bounding box center [341, 77] width 437 height 10
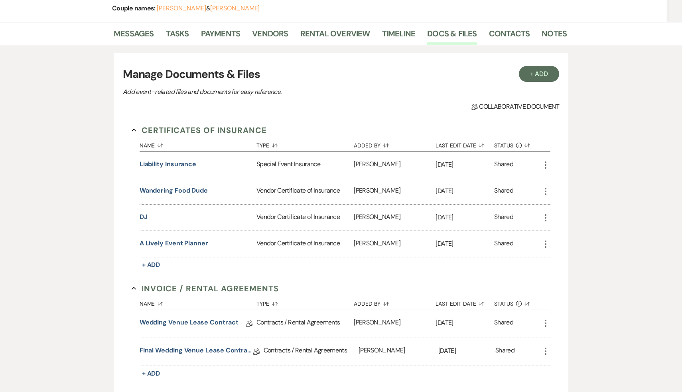
scroll to position [85, 0]
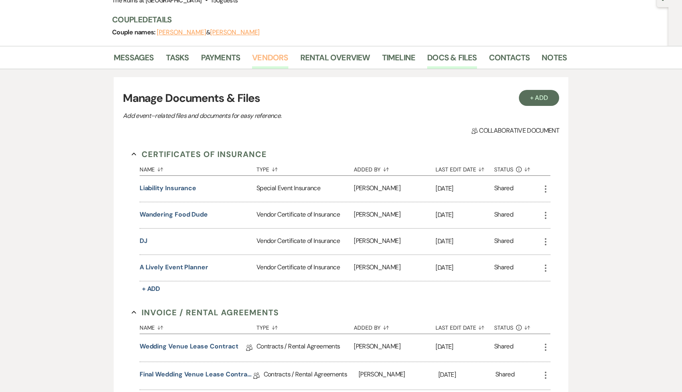
click at [263, 55] on link "Vendors" at bounding box center [270, 60] width 36 height 18
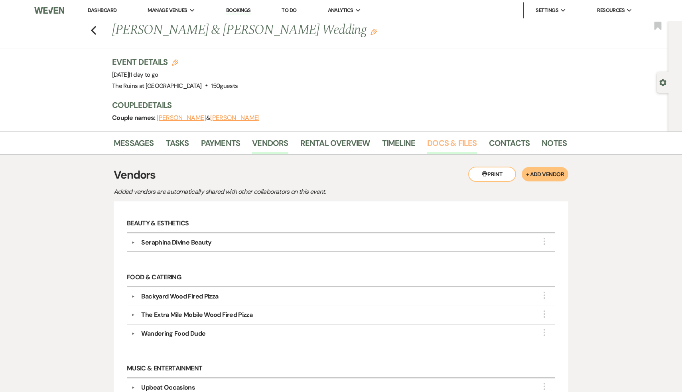
click at [453, 142] on link "Docs & Files" at bounding box center [451, 145] width 49 height 18
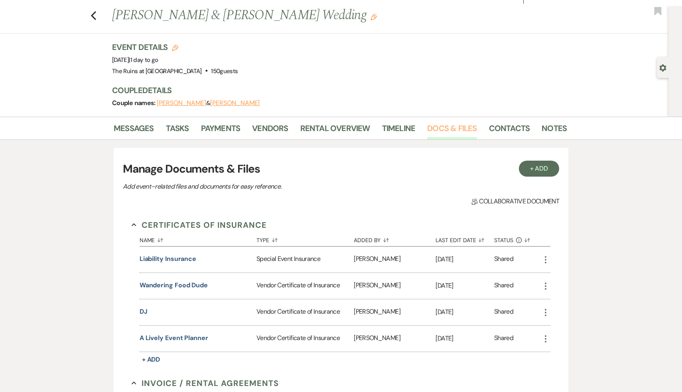
scroll to position [20, 0]
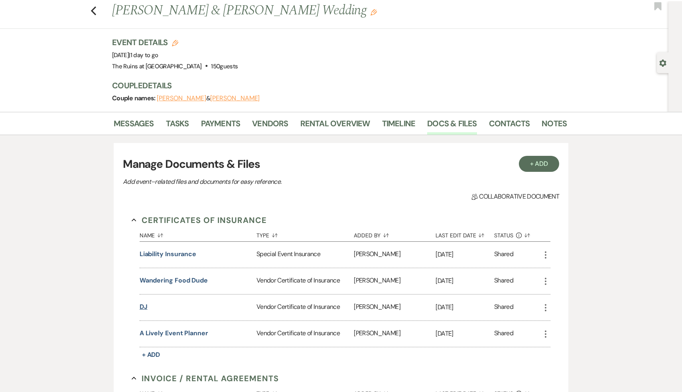
click at [146, 306] on button "DJ" at bounding box center [144, 307] width 8 height 10
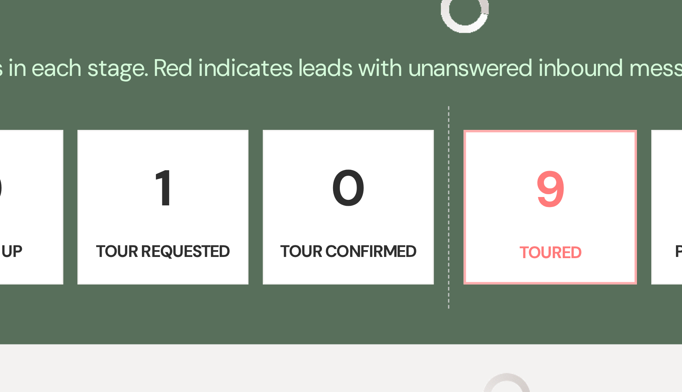
scroll to position [139, 0]
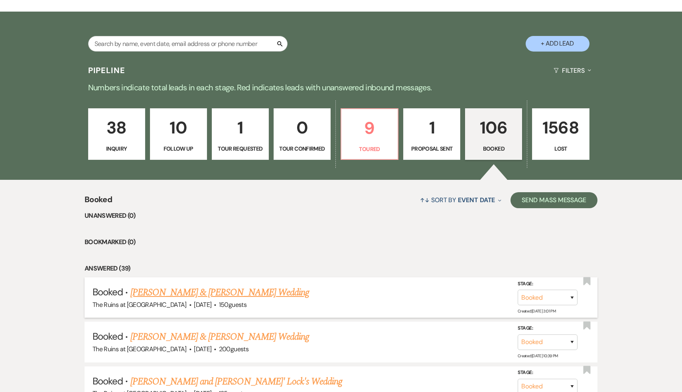
click at [183, 294] on link "[PERSON_NAME] & [PERSON_NAME] Wedding" at bounding box center [220, 292] width 179 height 14
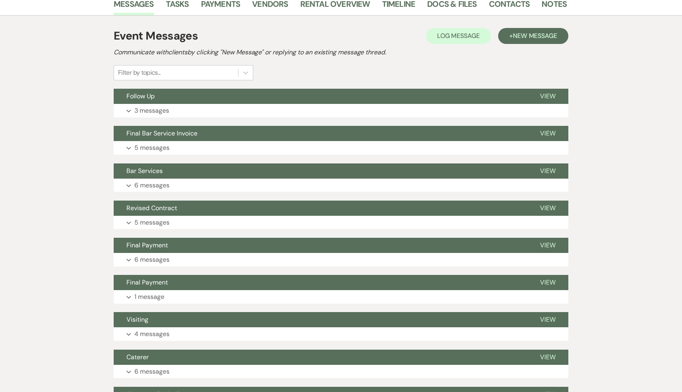
click at [606, 165] on div "Messages Tasks Payments Vendors Rental Overview Timeline Docs & Files Contacts …" at bounding box center [341, 283] width 682 height 583
click at [606, 164] on div "Messages Tasks Payments Vendors Rental Overview Timeline Docs & Files Contacts …" at bounding box center [341, 283] width 682 height 583
click at [607, 164] on div "Messages Tasks Payments Vendors Rental Overview Timeline Docs & Files Contacts …" at bounding box center [341, 283] width 682 height 583
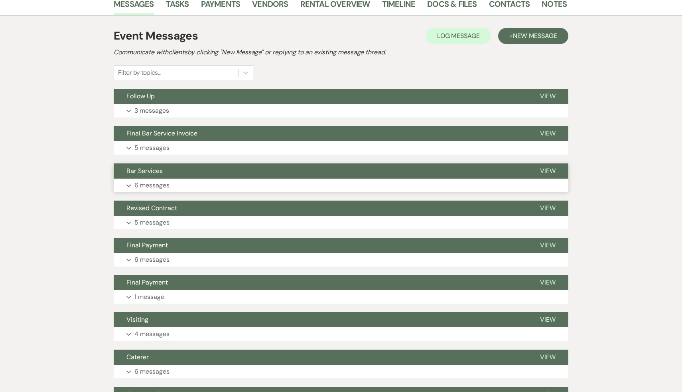
click at [153, 169] on span "Bar Services" at bounding box center [145, 170] width 36 height 8
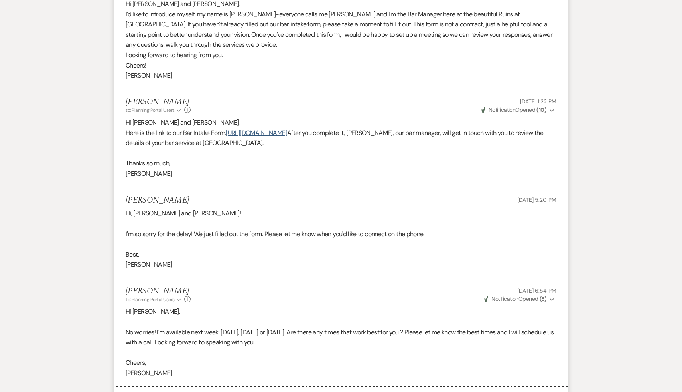
scroll to position [381, 0]
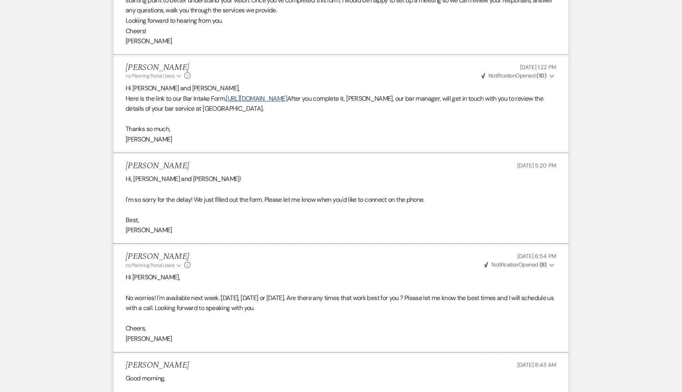
click at [237, 376] on p "Good morning," at bounding box center [341, 378] width 431 height 10
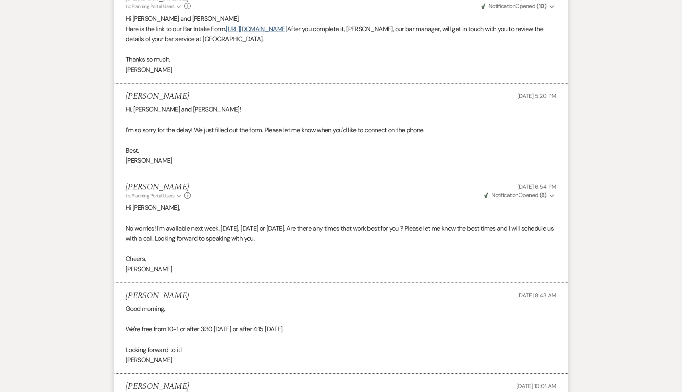
scroll to position [532, 0]
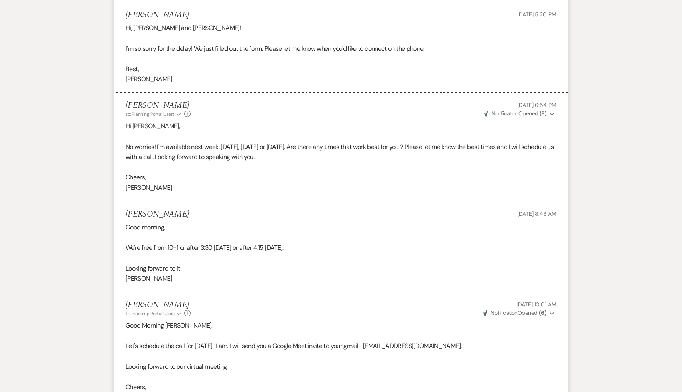
click at [277, 371] on p at bounding box center [341, 376] width 431 height 10
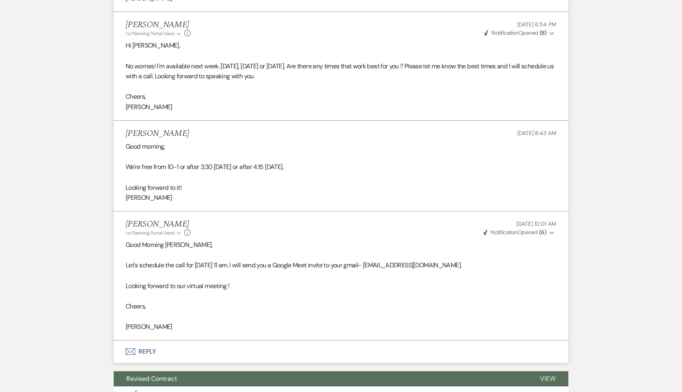
scroll to position [651, 0]
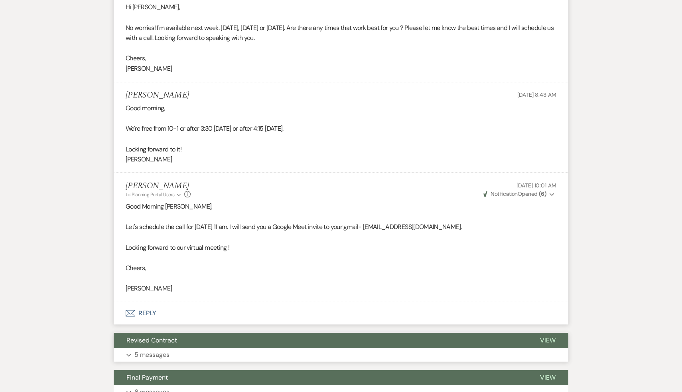
click at [160, 339] on span "Revised Contract" at bounding box center [152, 340] width 51 height 8
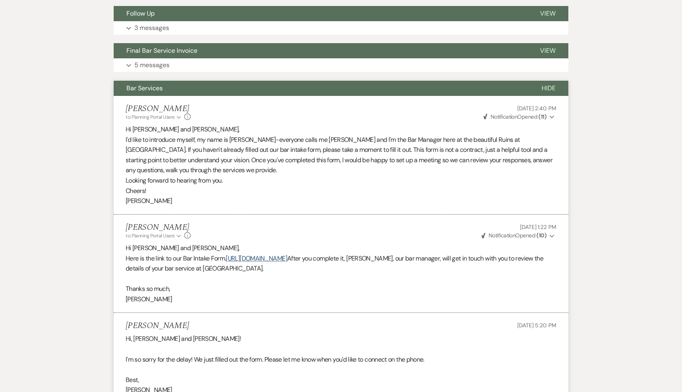
scroll to position [82, 0]
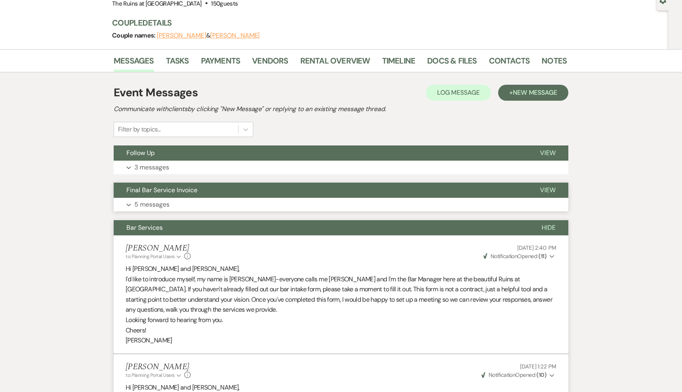
click at [188, 190] on span "Final Bar Service Invoice" at bounding box center [162, 190] width 71 height 8
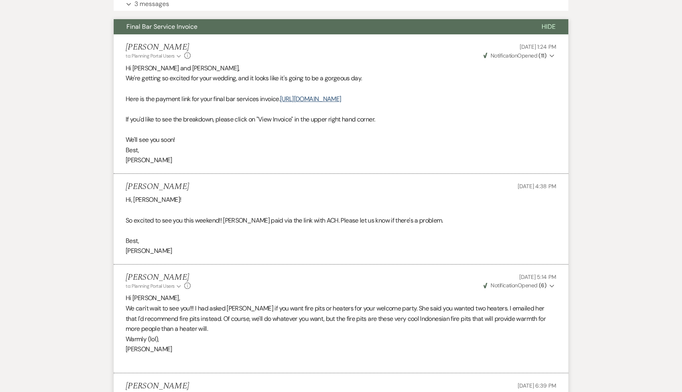
scroll to position [267, 0]
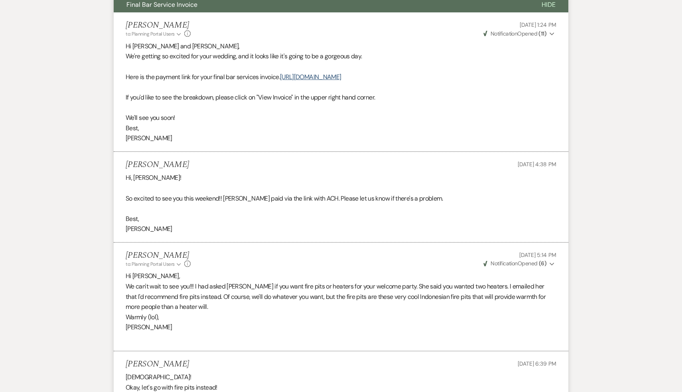
click at [250, 377] on p "[DEMOGRAPHIC_DATA]!" at bounding box center [341, 377] width 431 height 10
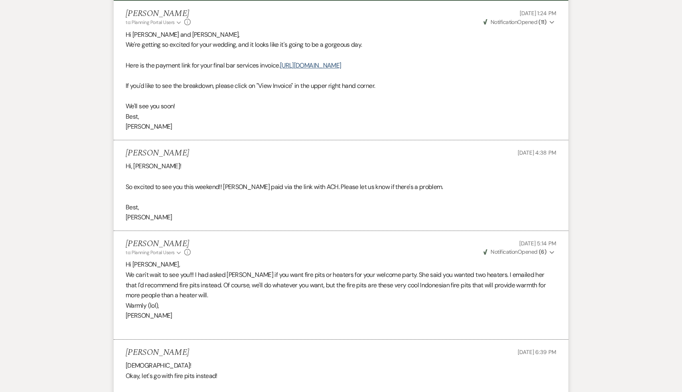
scroll to position [293, 0]
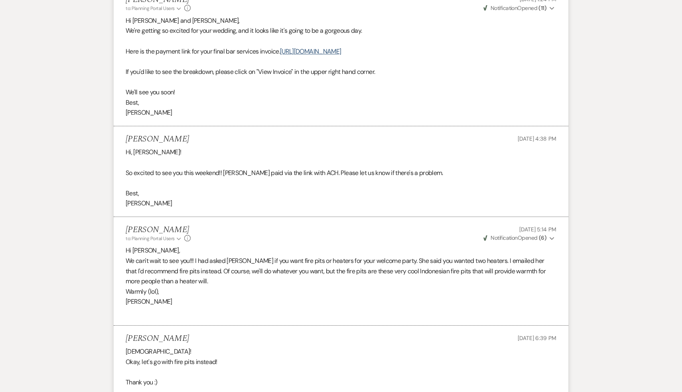
click at [250, 377] on p "Thank you :)" at bounding box center [341, 382] width 431 height 10
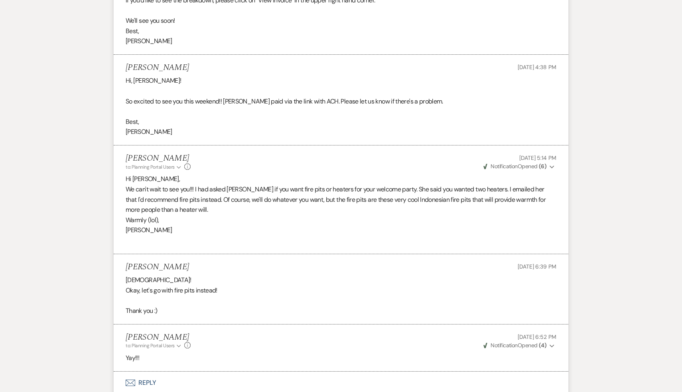
scroll to position [391, 0]
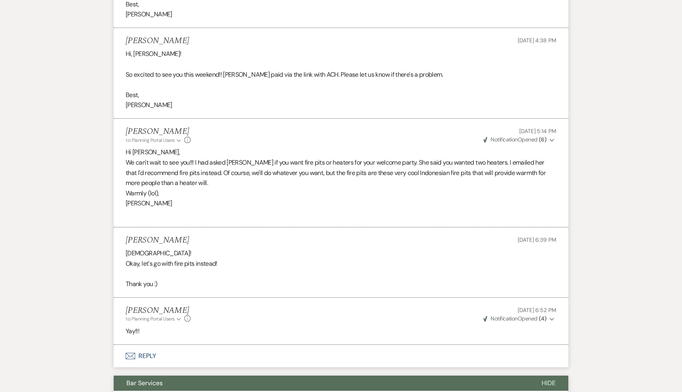
click at [309, 317] on div "[PERSON_NAME] to: Planning Portal Users Expand Info [DATE] 6:52 PM Weven Check …" at bounding box center [341, 313] width 431 height 17
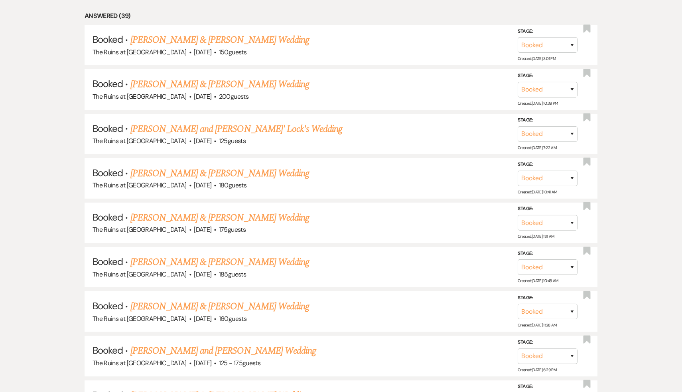
scroll to position [139, 0]
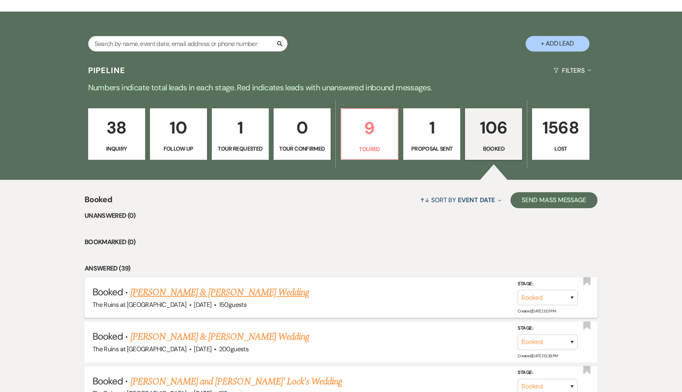
click at [223, 293] on link "[PERSON_NAME] & [PERSON_NAME] Wedding" at bounding box center [220, 292] width 179 height 14
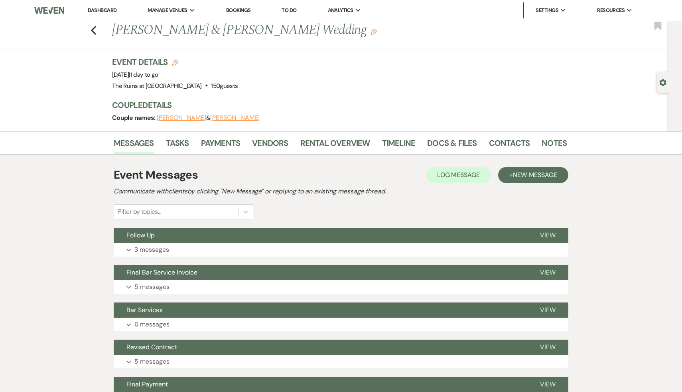
click at [406, 196] on div "Event Messages Log Log Message + New Message Communicate with clients by clicki…" at bounding box center [341, 192] width 455 height 53
click at [278, 142] on link "Vendors" at bounding box center [270, 145] width 36 height 18
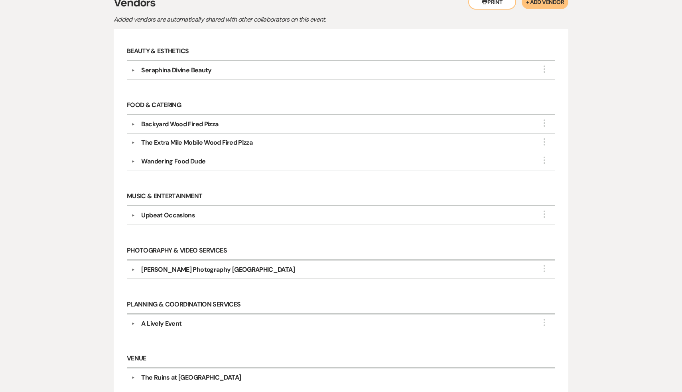
scroll to position [174, 0]
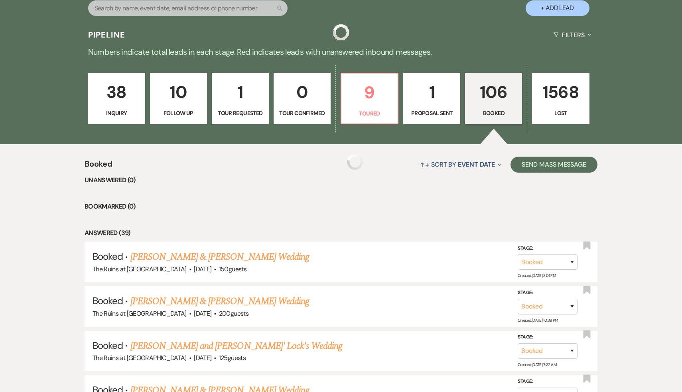
scroll to position [139, 0]
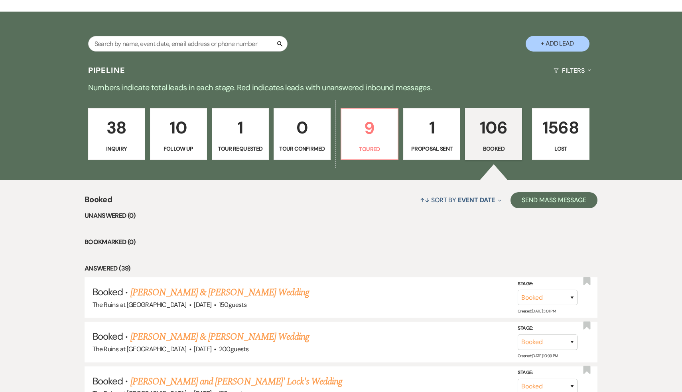
click at [122, 121] on p "38" at bounding box center [116, 127] width 47 height 27
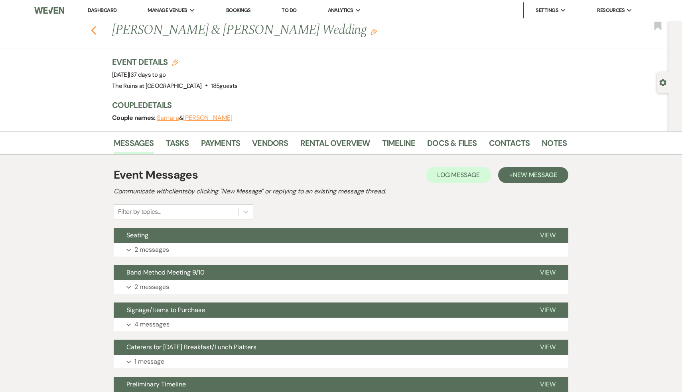
click at [93, 28] on icon "Previous" at bounding box center [94, 31] width 6 height 10
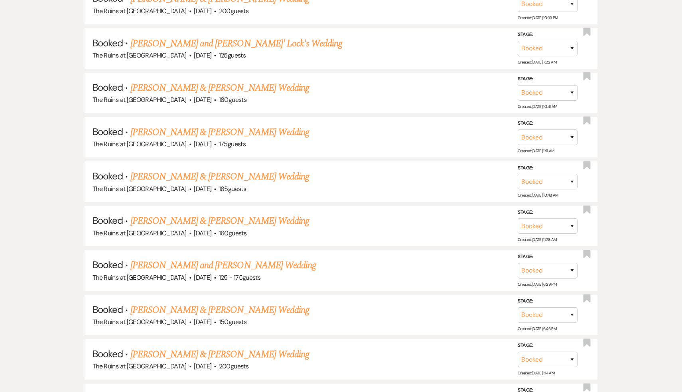
scroll to position [389, 0]
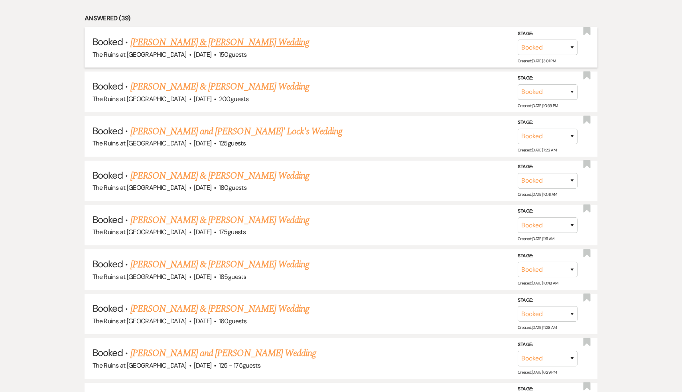
click at [216, 43] on link "[PERSON_NAME] & [PERSON_NAME] Wedding" at bounding box center [220, 42] width 179 height 14
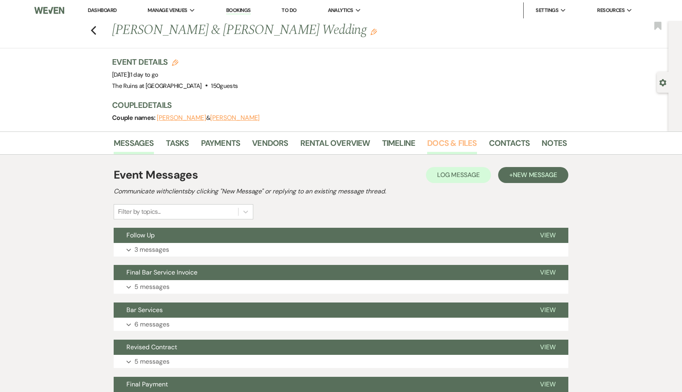
click at [446, 143] on link "Docs & Files" at bounding box center [451, 145] width 49 height 18
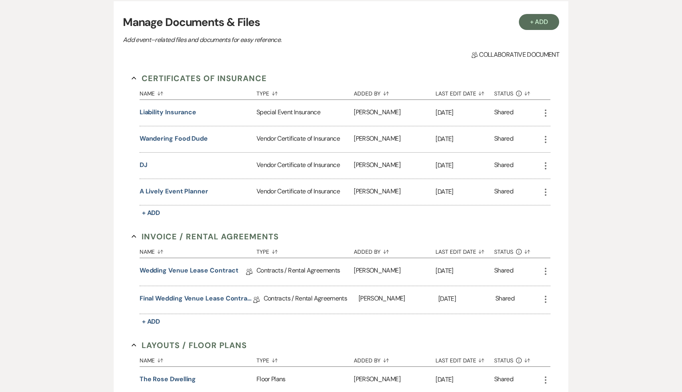
scroll to position [181, 0]
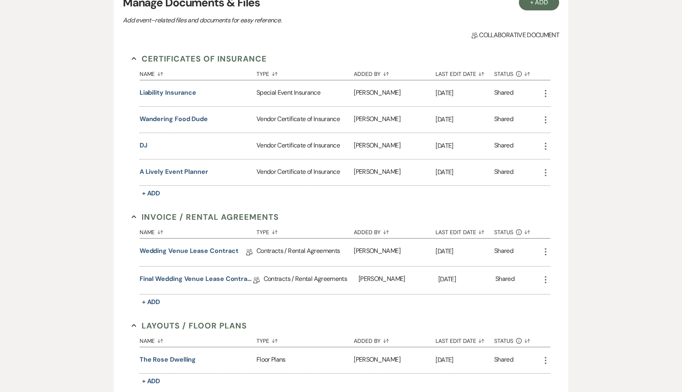
click at [374, 294] on div "Name Sort Default Type Sort Default Added By Sort Default Last Edit Date Sort D…" at bounding box center [345, 265] width 411 height 85
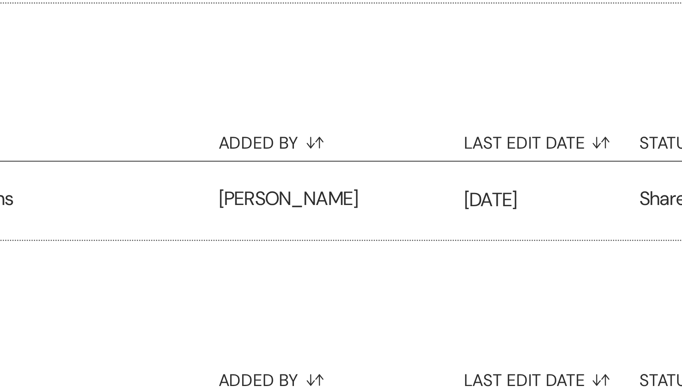
scroll to position [243, 0]
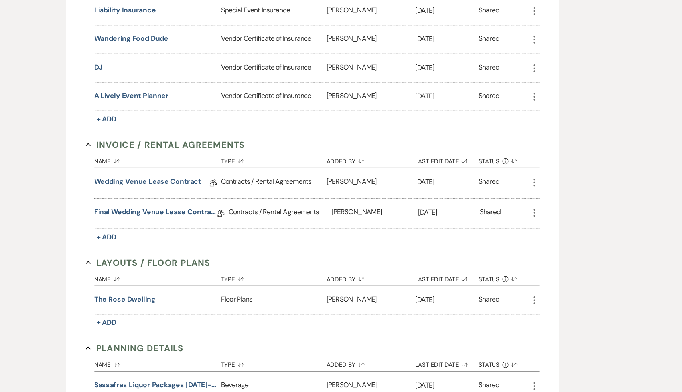
click at [316, 336] on section "Planning Details Collapse Name Sort Default Type Sort Default Added By Sort Def…" at bounding box center [341, 382] width 419 height 93
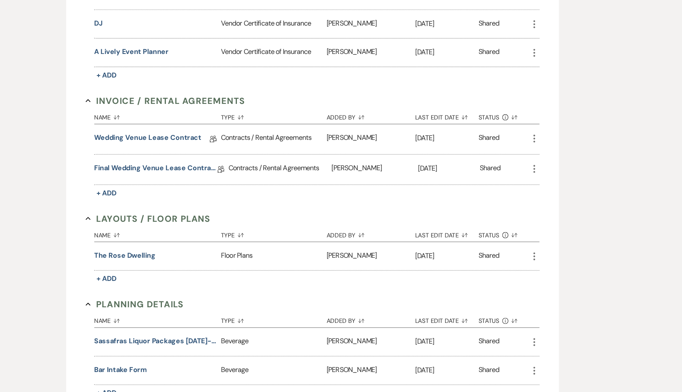
scroll to position [288, 0]
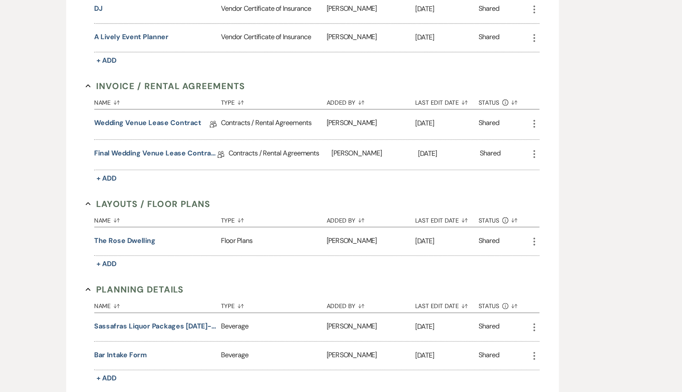
click at [626, 323] on div "Messages Tasks Payments Vendors Rental Overview Timeline Docs & Files Contacts …" at bounding box center [341, 256] width 682 height 827
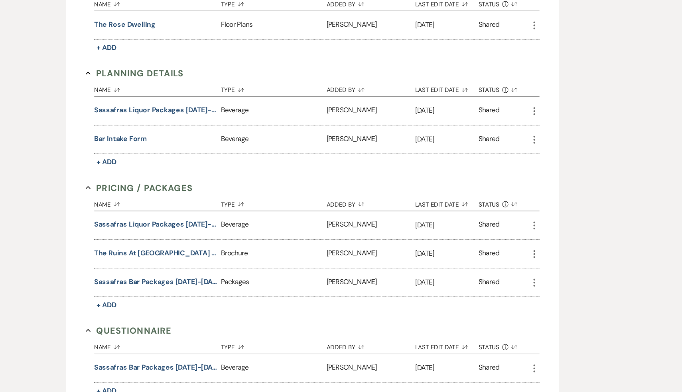
scroll to position [488, 0]
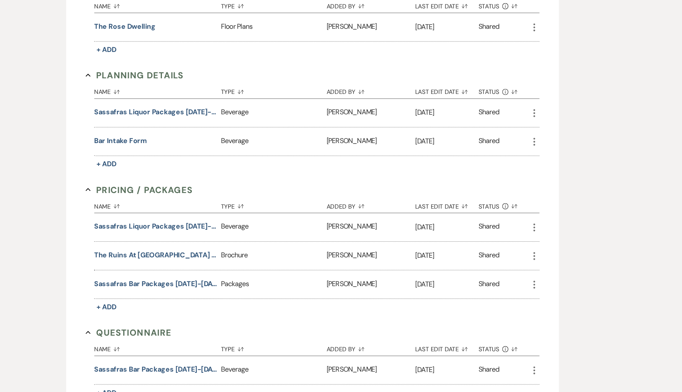
click at [626, 318] on div "Messages Tasks Payments Vendors Rental Overview Timeline Docs & Files Contacts …" at bounding box center [341, 57] width 682 height 827
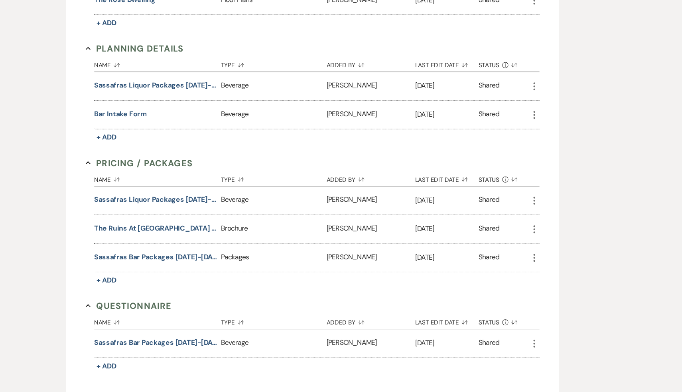
scroll to position [478, 0]
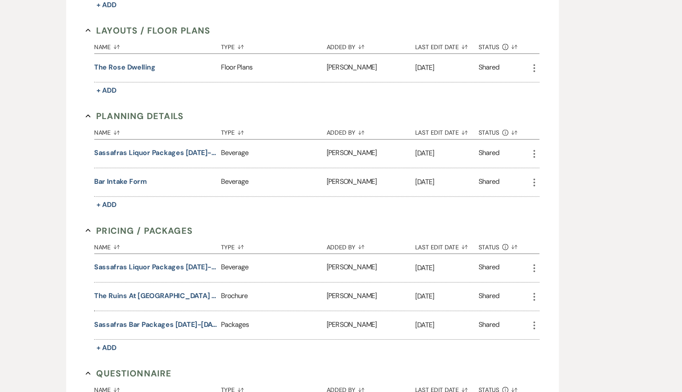
click at [589, 271] on div "Messages Tasks Payments Vendors Rental Overview Timeline Docs & Files Contacts …" at bounding box center [341, 66] width 682 height 827
click at [598, 312] on div "Messages Tasks Payments Vendors Rental Overview Timeline Docs & Files Contacts …" at bounding box center [341, 66] width 682 height 827
click at [605, 305] on div "Messages Tasks Payments Vendors Rental Overview Timeline Docs & Files Contacts …" at bounding box center [341, 66] width 682 height 827
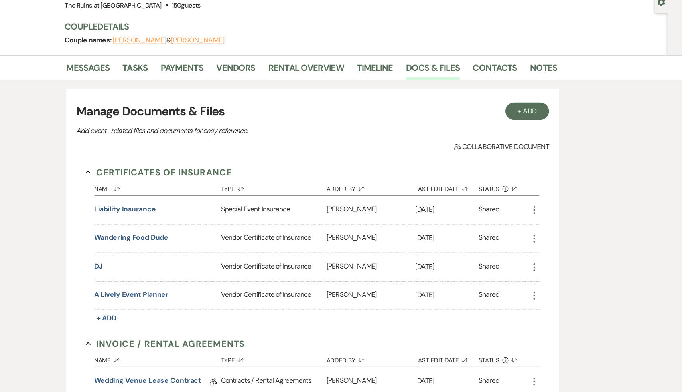
scroll to position [53, 0]
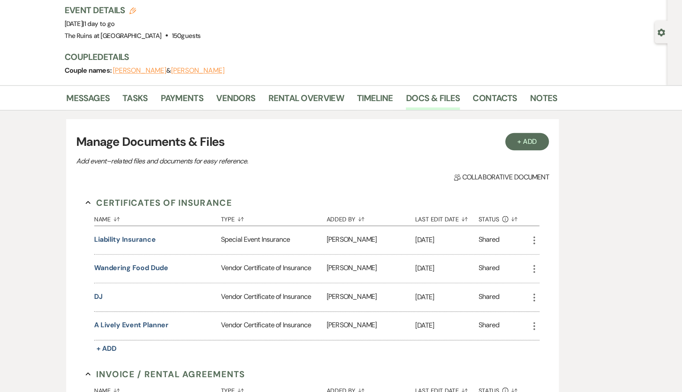
click at [187, 221] on button "Liability Insurance" at bounding box center [168, 221] width 57 height 10
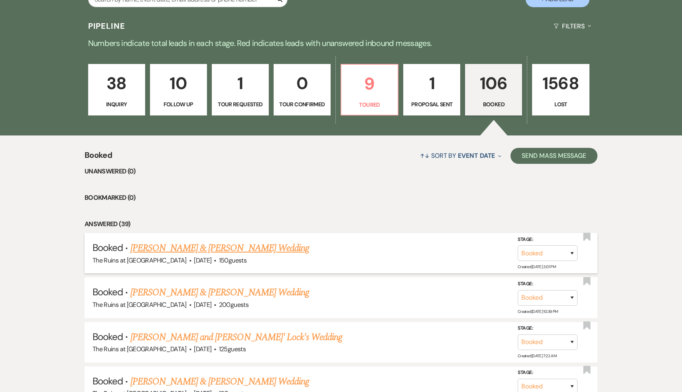
scroll to position [188, 0]
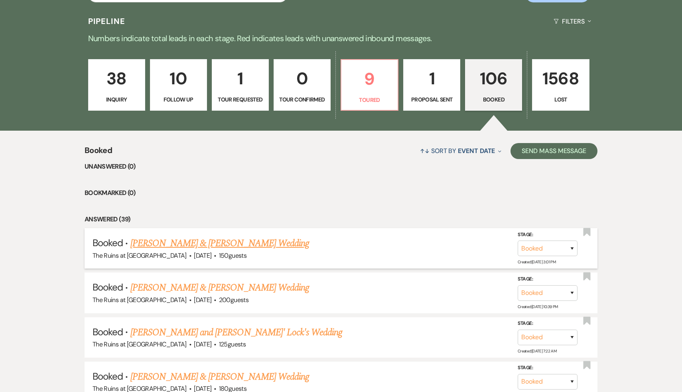
click at [231, 244] on link "[PERSON_NAME] & [PERSON_NAME] Wedding" at bounding box center [220, 243] width 179 height 14
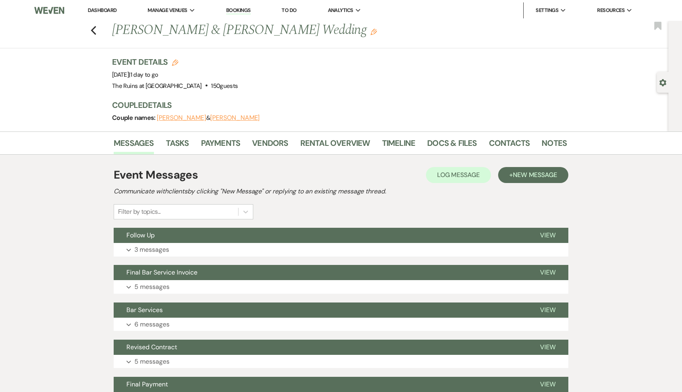
click at [435, 207] on div "Event Messages Log Log Message + New Message Communicate with clients by clicki…" at bounding box center [341, 192] width 455 height 53
click at [141, 143] on link "Messages" at bounding box center [134, 145] width 40 height 18
click at [405, 209] on div "Event Messages Log Log Message + New Message Communicate with clients by clicki…" at bounding box center [341, 192] width 455 height 53
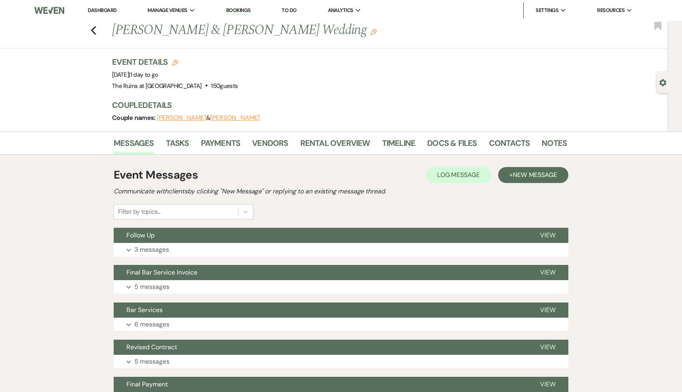
click at [97, 10] on link "Dashboard" at bounding box center [102, 10] width 29 height 7
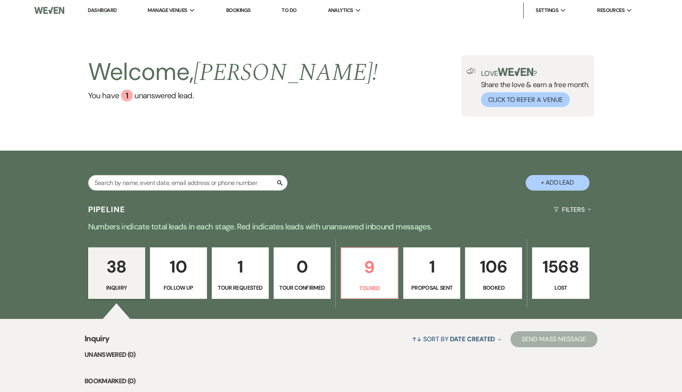
click at [489, 267] on p "106" at bounding box center [494, 266] width 47 height 27
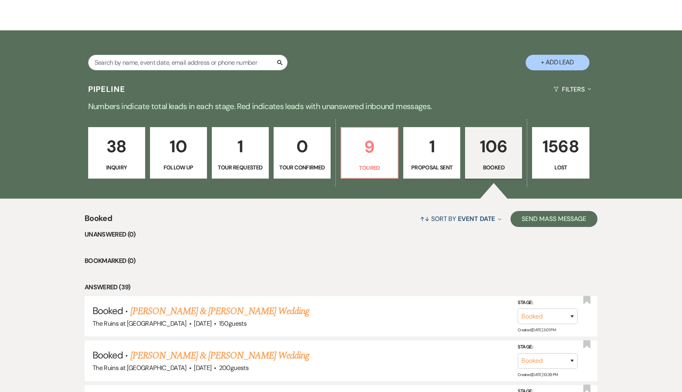
scroll to position [196, 0]
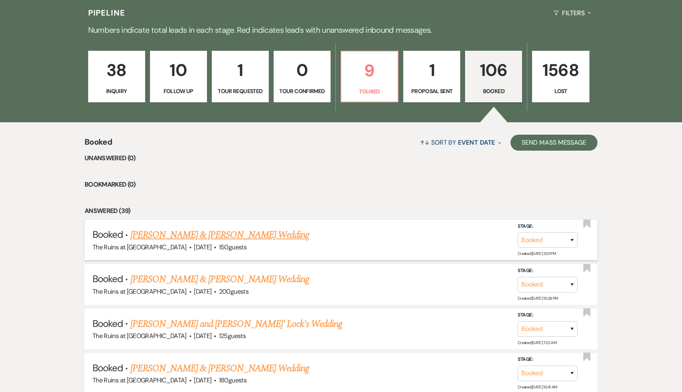
click at [209, 237] on link "[PERSON_NAME] & [PERSON_NAME] Wedding" at bounding box center [220, 234] width 179 height 14
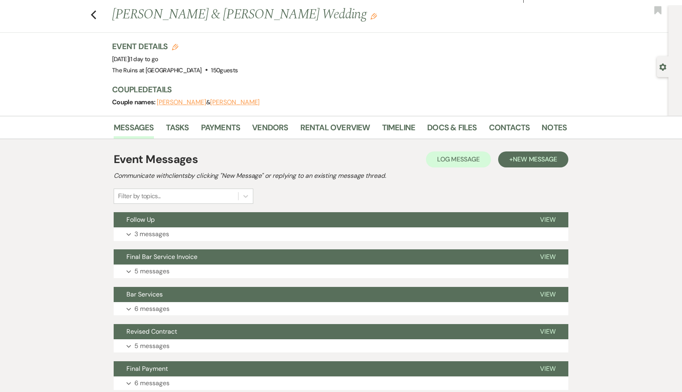
scroll to position [1, 0]
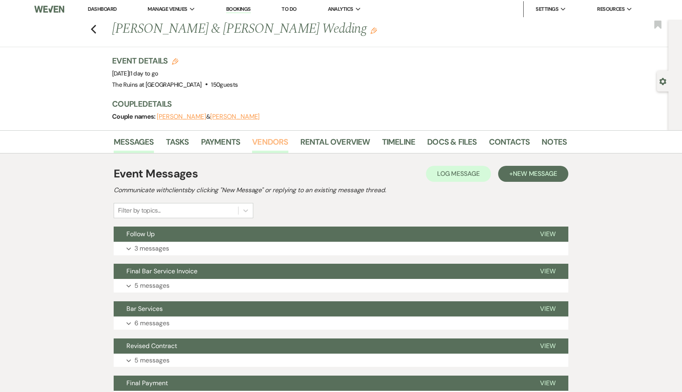
click at [269, 140] on link "Vendors" at bounding box center [270, 144] width 36 height 18
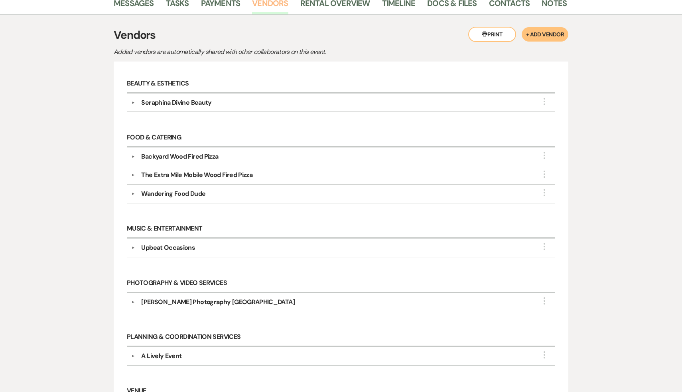
scroll to position [142, 0]
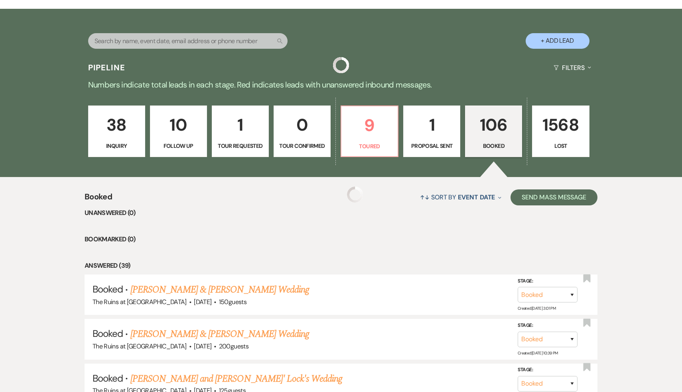
scroll to position [196, 0]
